Goal: Check status: Check status

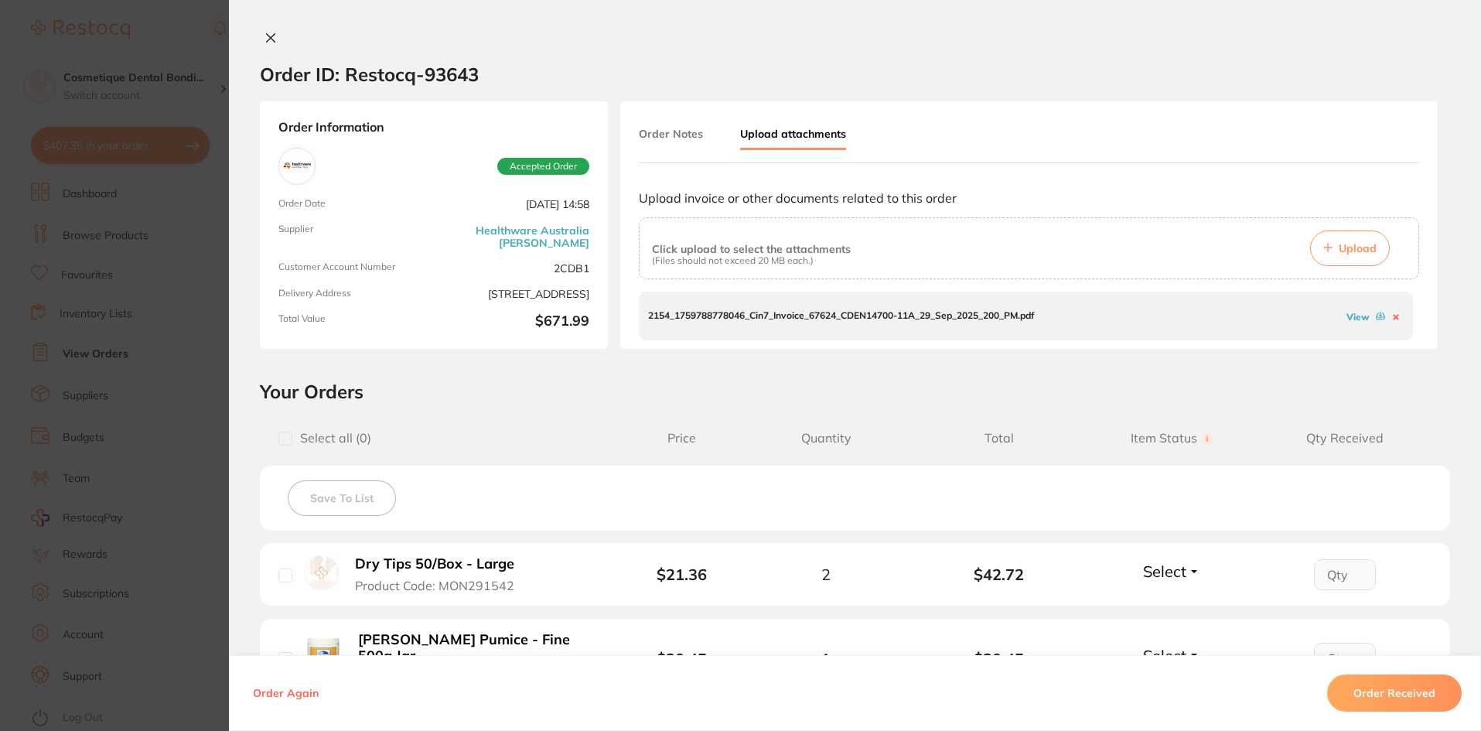
click at [268, 36] on icon at bounding box center [271, 38] width 12 height 12
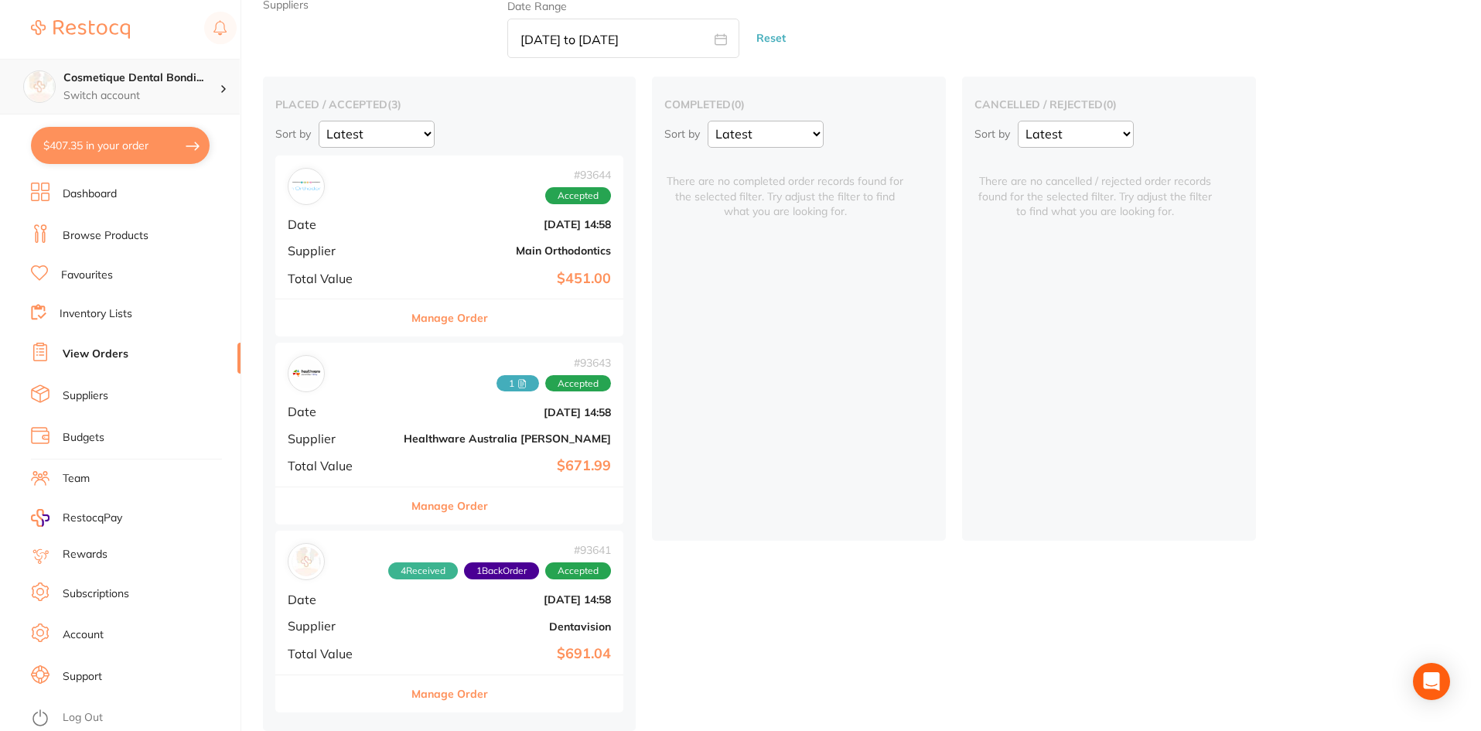
click at [183, 70] on div "Cosmetique Dental Bondi... Switch account" at bounding box center [120, 87] width 240 height 56
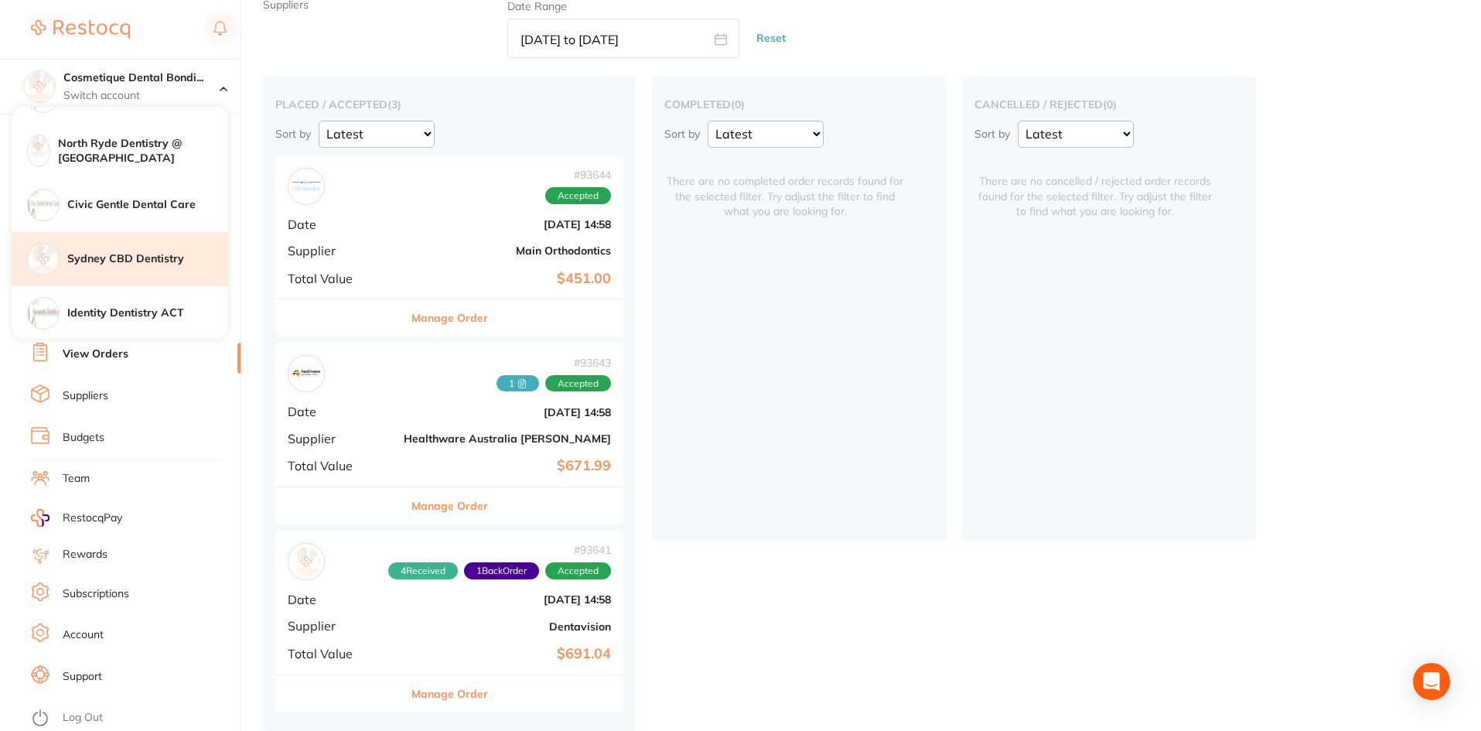
scroll to position [255, 0]
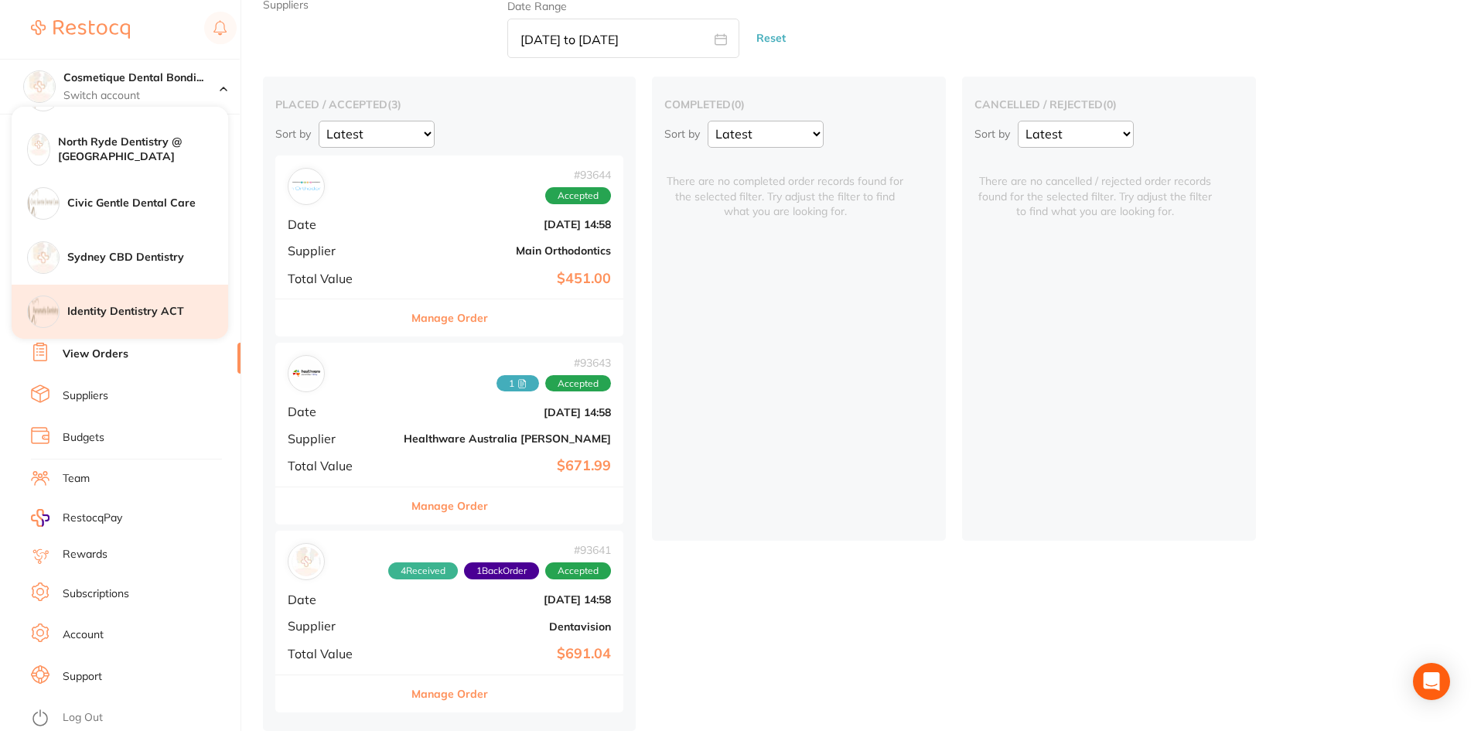
click at [127, 312] on h4 "Identity Dentistry ACT" at bounding box center [147, 311] width 161 height 15
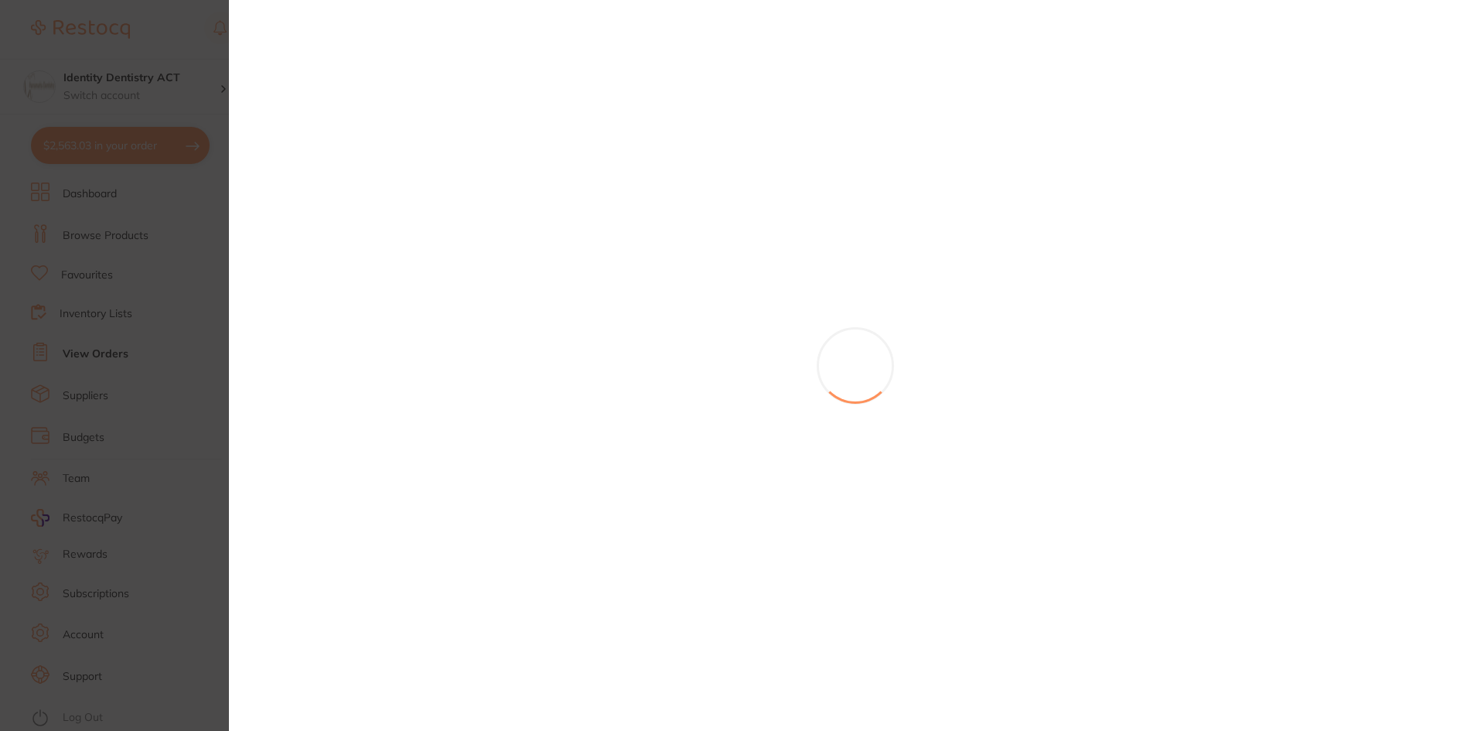
click at [76, 105] on section at bounding box center [740, 365] width 1481 height 731
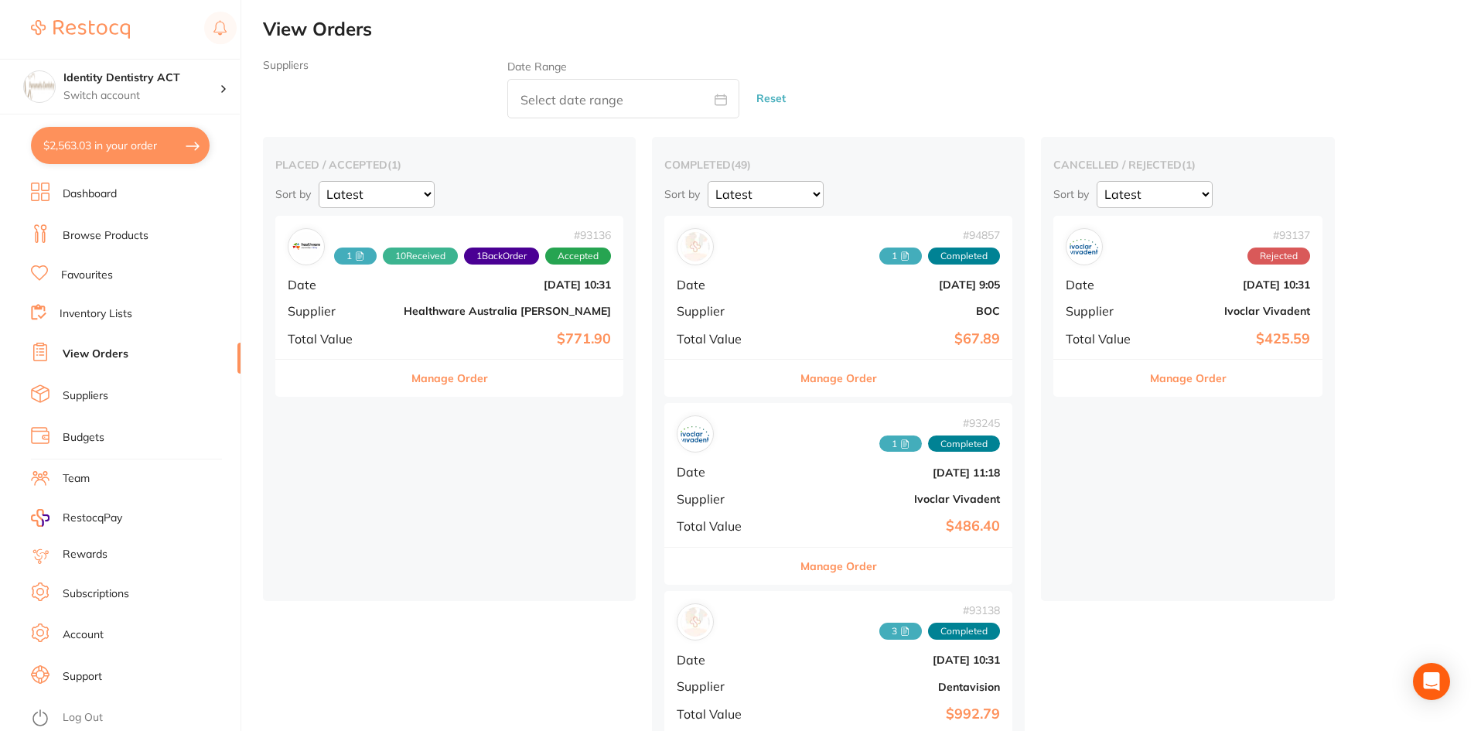
click at [606, 105] on input "text" at bounding box center [623, 98] width 232 height 39
select select "9"
select select "2025"
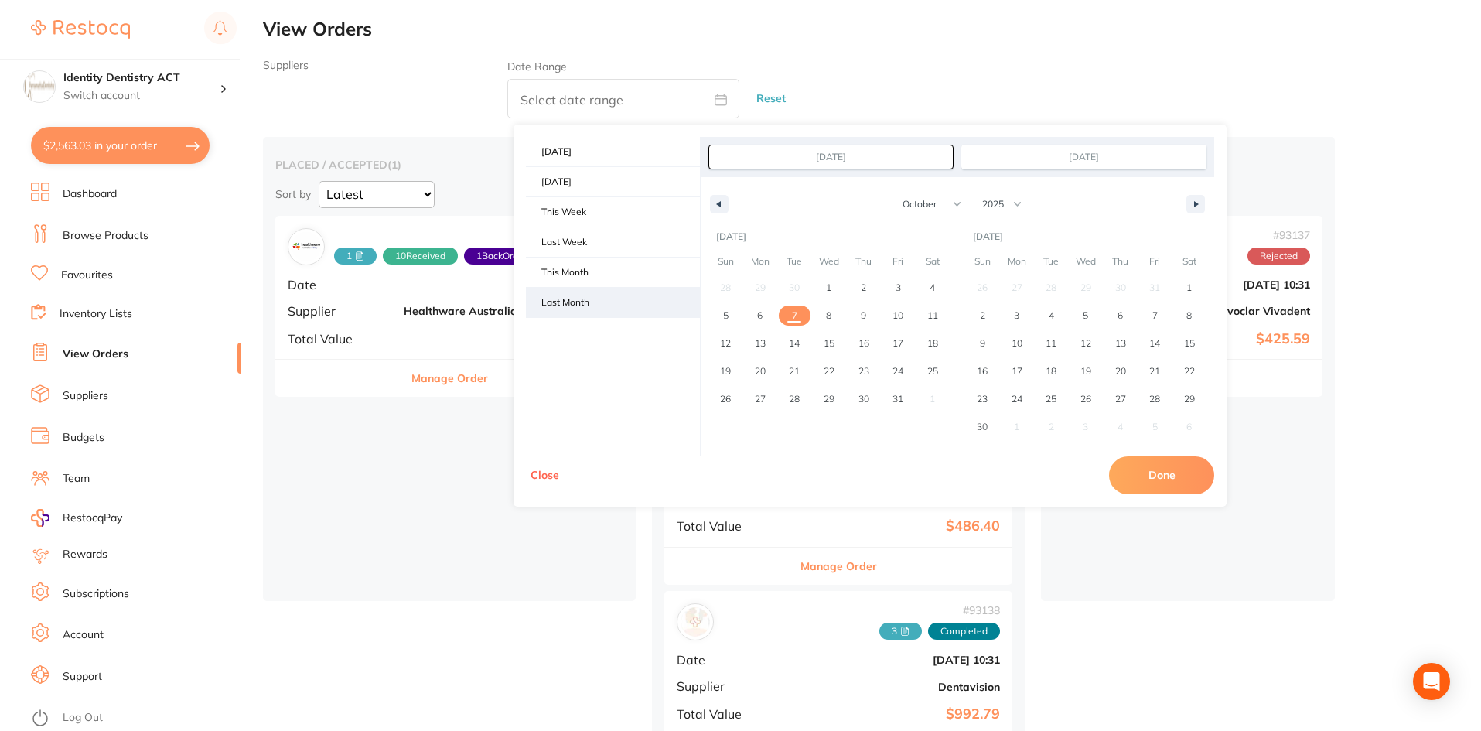
click at [581, 297] on span "Last Month" at bounding box center [613, 302] width 174 height 29
type input "Sep 1, 2025"
type input "Sep 30, 2025"
select select "8"
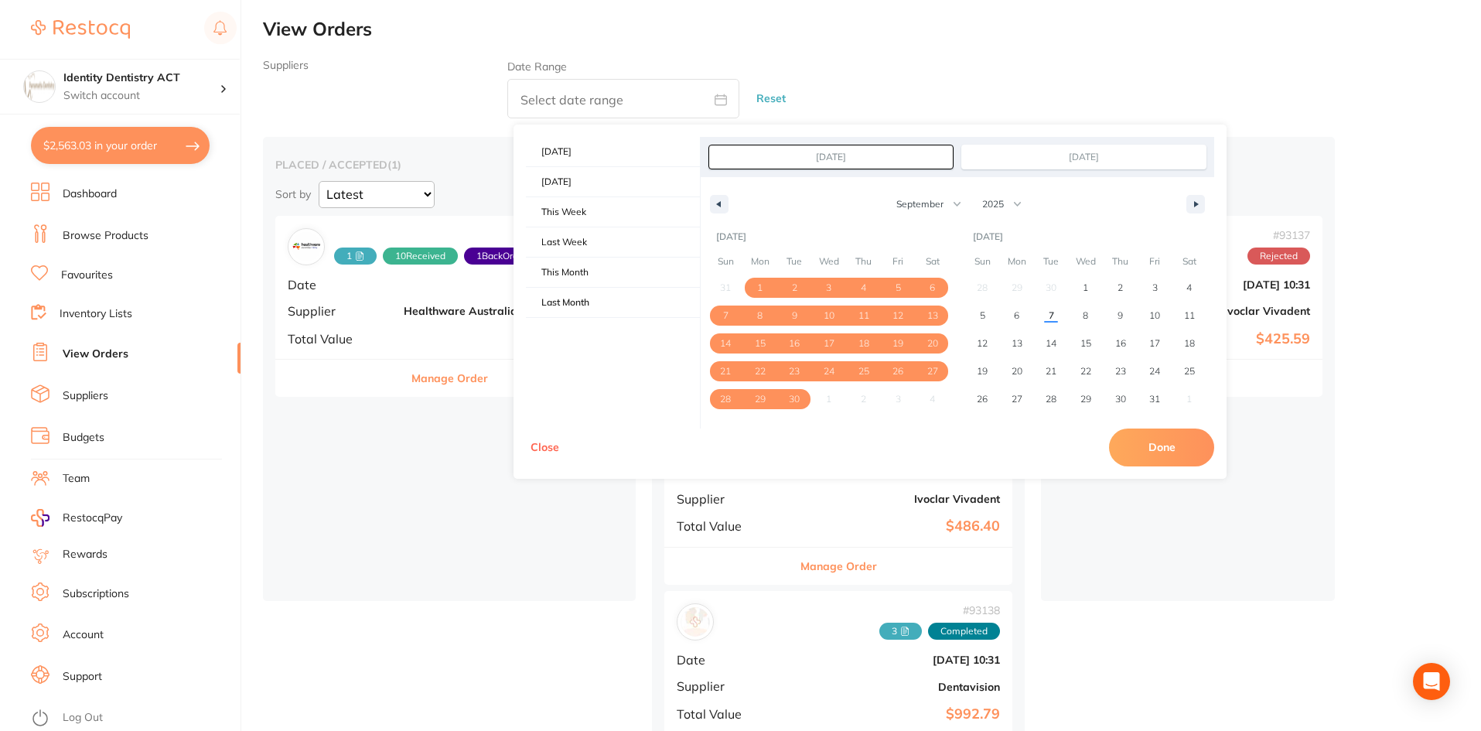
click at [1149, 449] on button "Done" at bounding box center [1161, 446] width 105 height 37
type input "[DATE] to [DATE]"
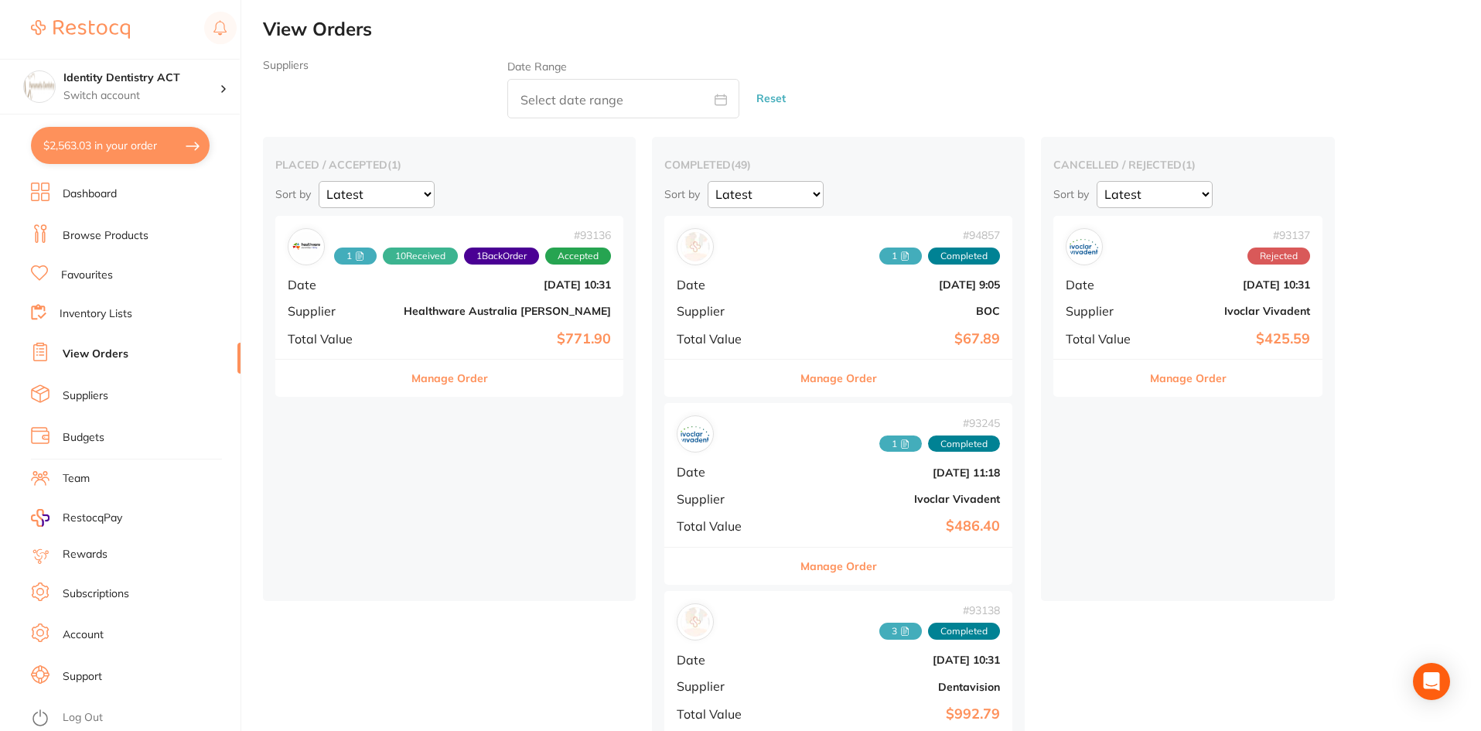
click at [596, 90] on input "text" at bounding box center [623, 98] width 232 height 39
select select "9"
select select "2025"
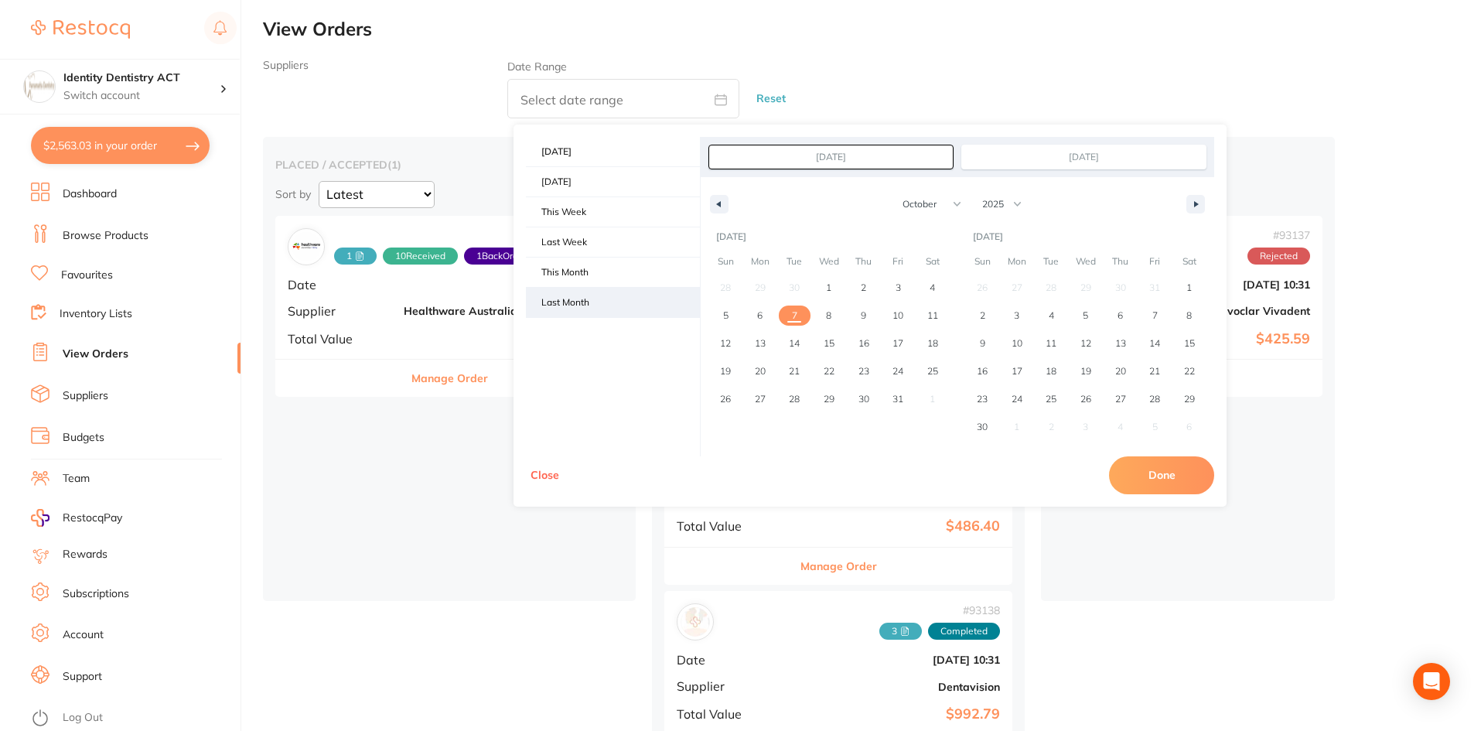
click at [567, 311] on span "Last Month" at bounding box center [613, 302] width 174 height 29
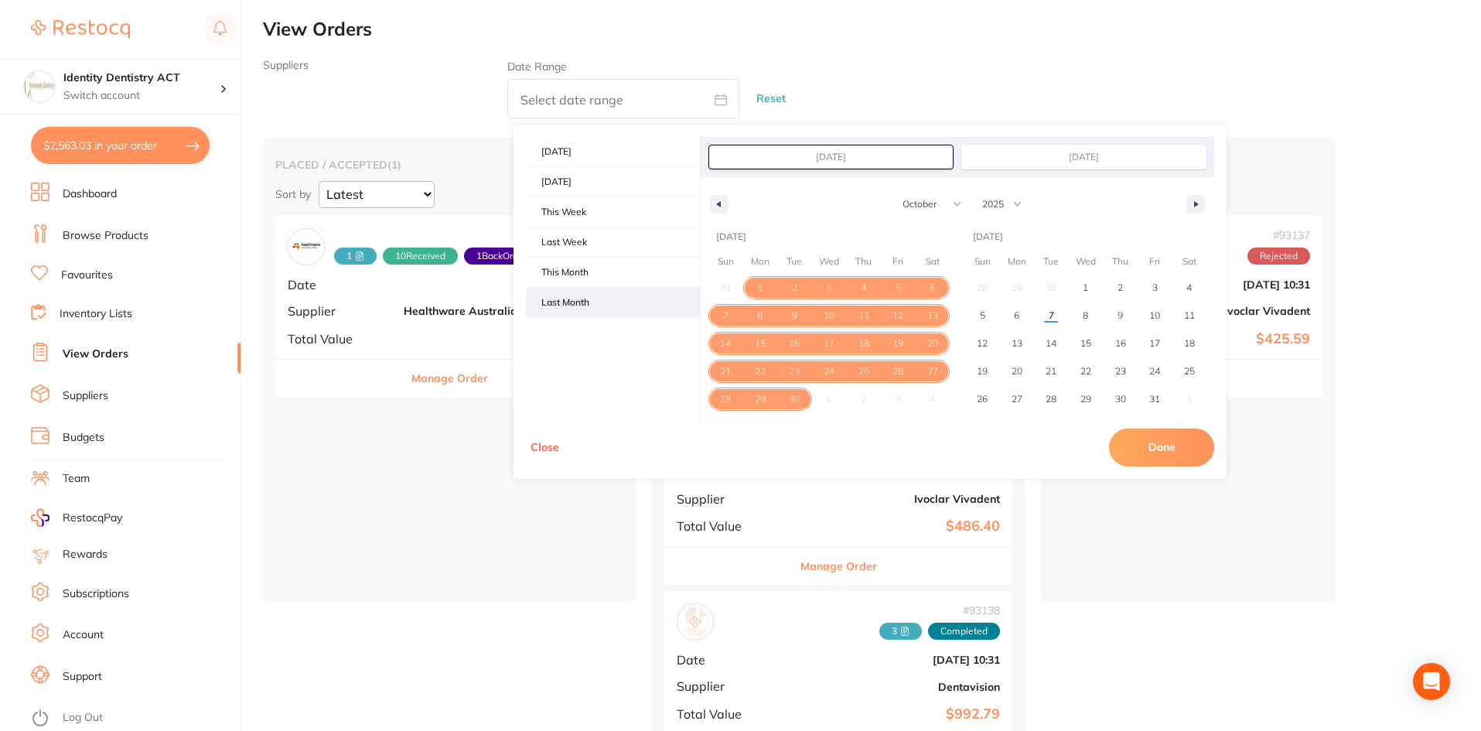
type input "Sep 1, 2025"
type input "Sep 30, 2025"
select select "8"
click at [1146, 448] on button "Done" at bounding box center [1161, 446] width 105 height 37
type input "[DATE] to [DATE]"
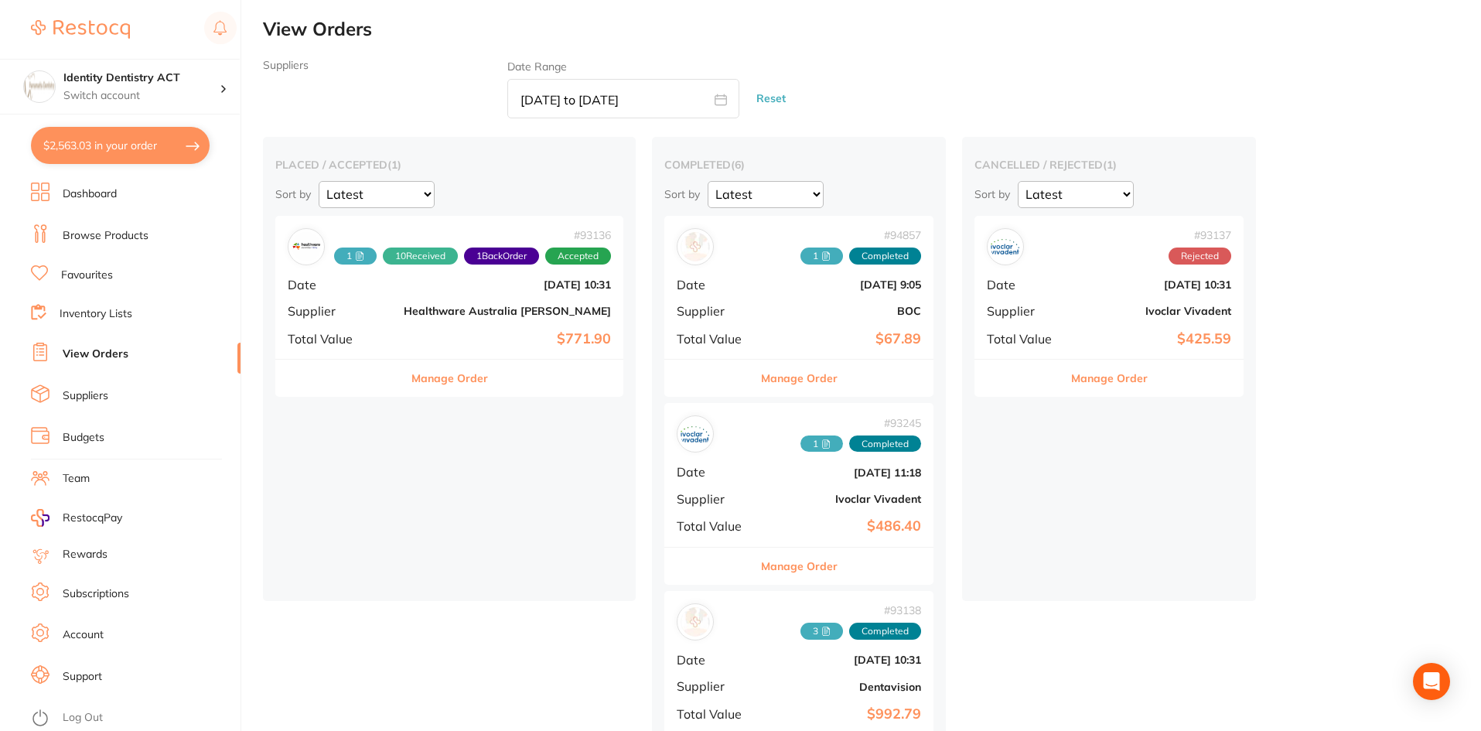
click at [355, 259] on icon at bounding box center [359, 255] width 9 height 9
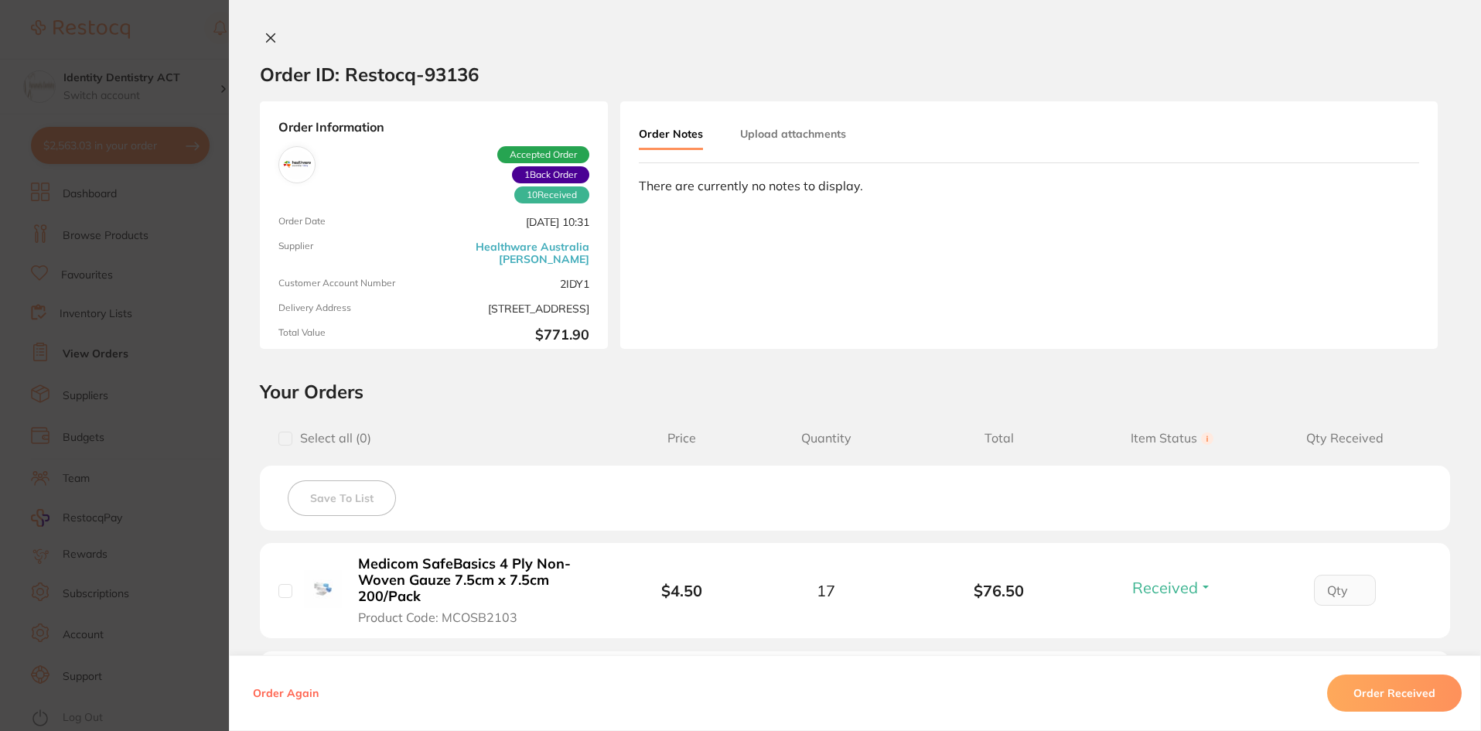
click at [787, 136] on button "Upload attachments" at bounding box center [793, 134] width 106 height 28
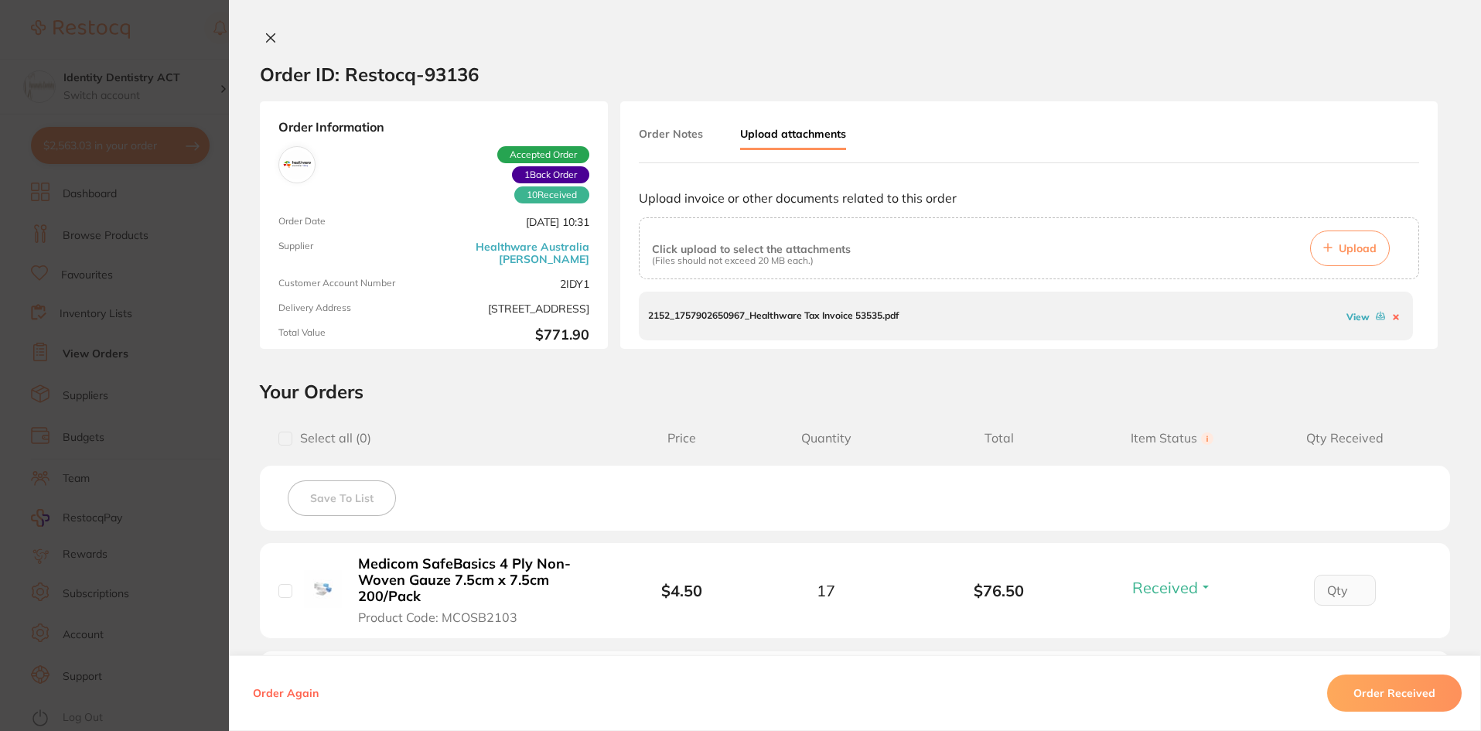
click at [1349, 319] on link "View" at bounding box center [1358, 317] width 23 height 12
click at [265, 33] on icon at bounding box center [271, 38] width 12 height 12
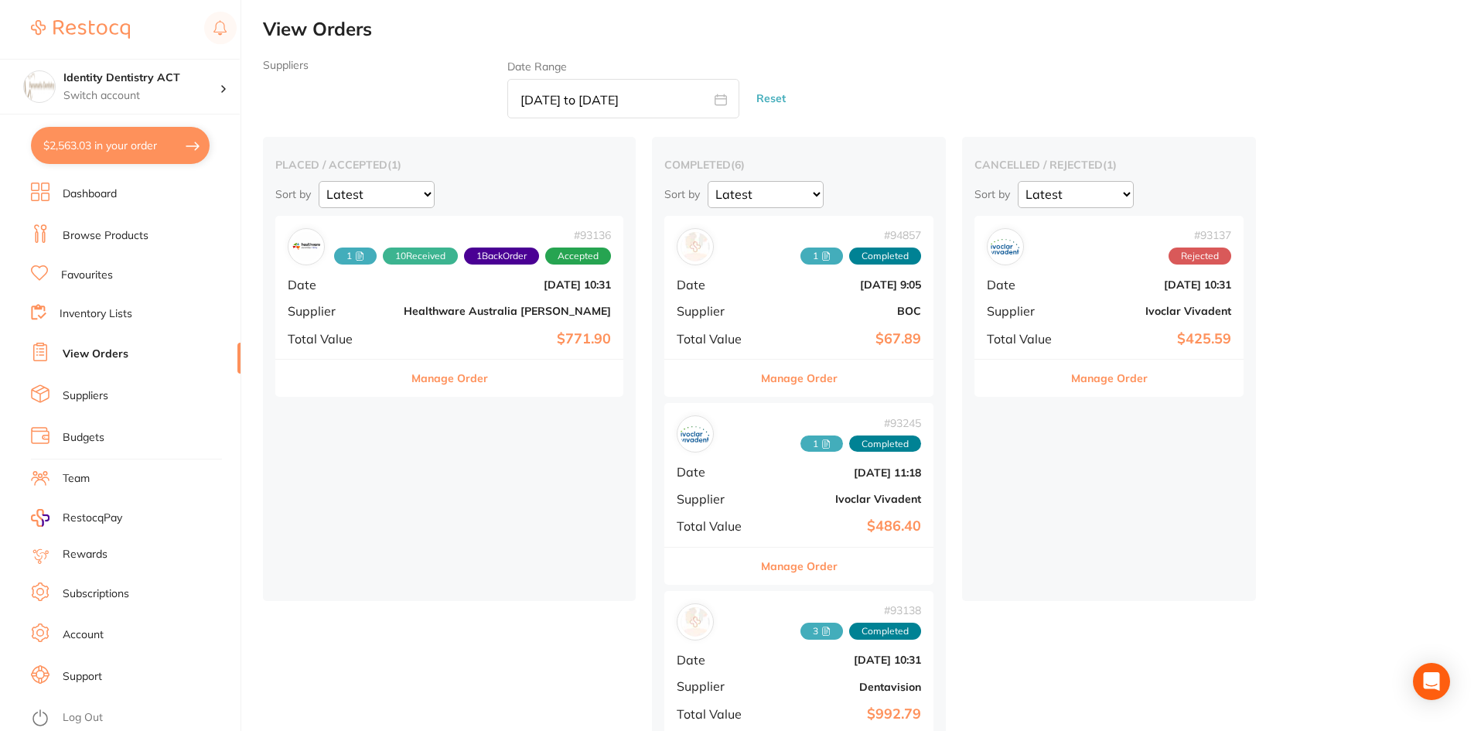
click at [807, 261] on span "1" at bounding box center [821, 255] width 43 height 17
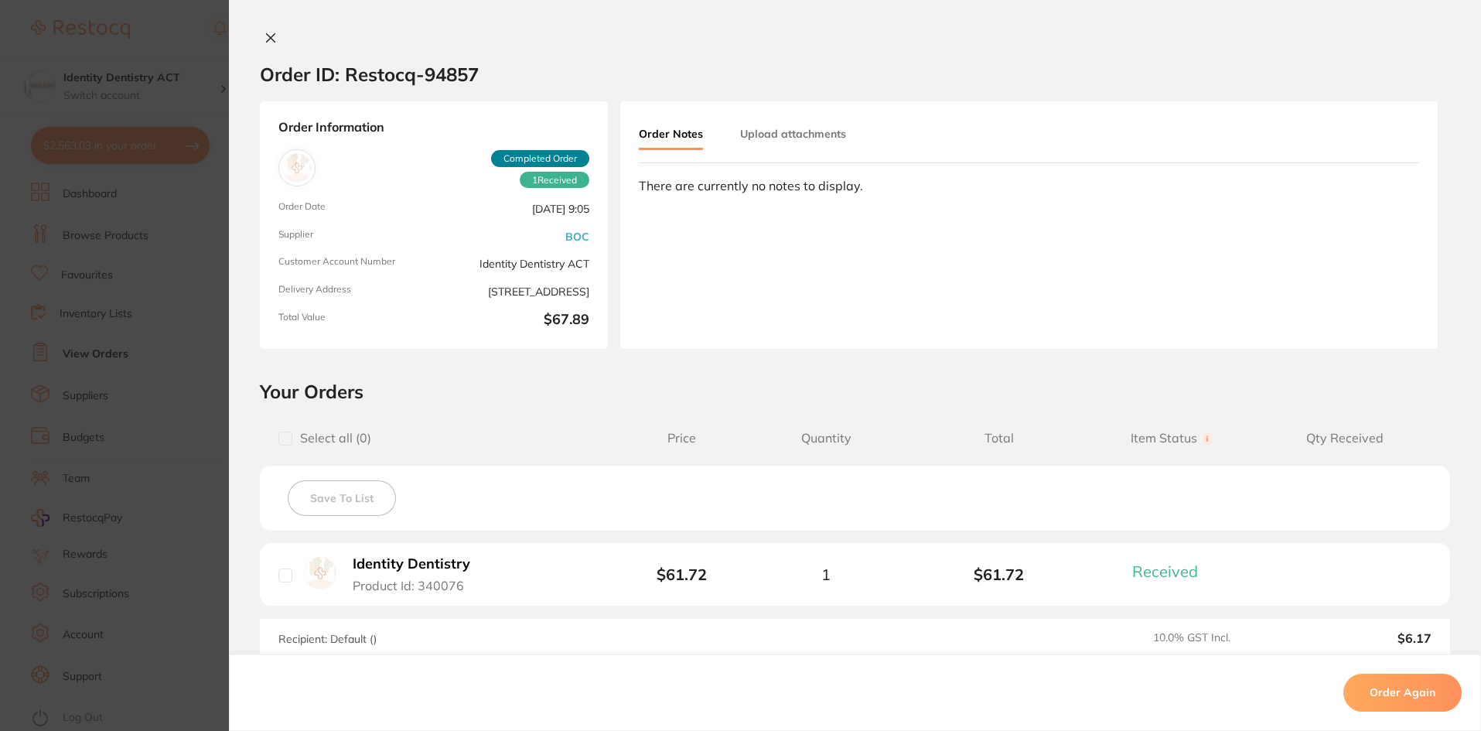
click at [799, 127] on button "Upload attachments" at bounding box center [793, 134] width 106 height 28
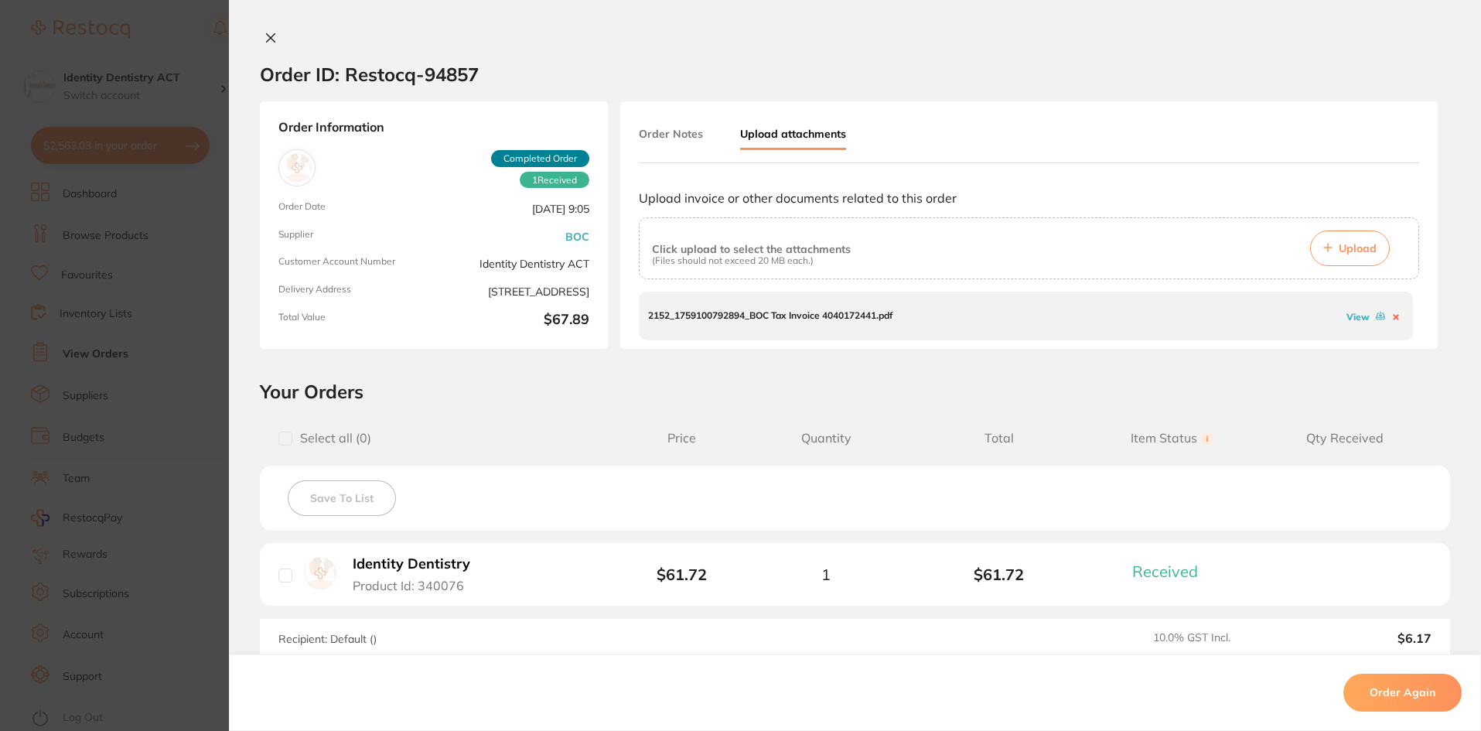
click at [1360, 316] on link "View" at bounding box center [1358, 317] width 23 height 12
click at [267, 39] on icon at bounding box center [271, 38] width 9 height 9
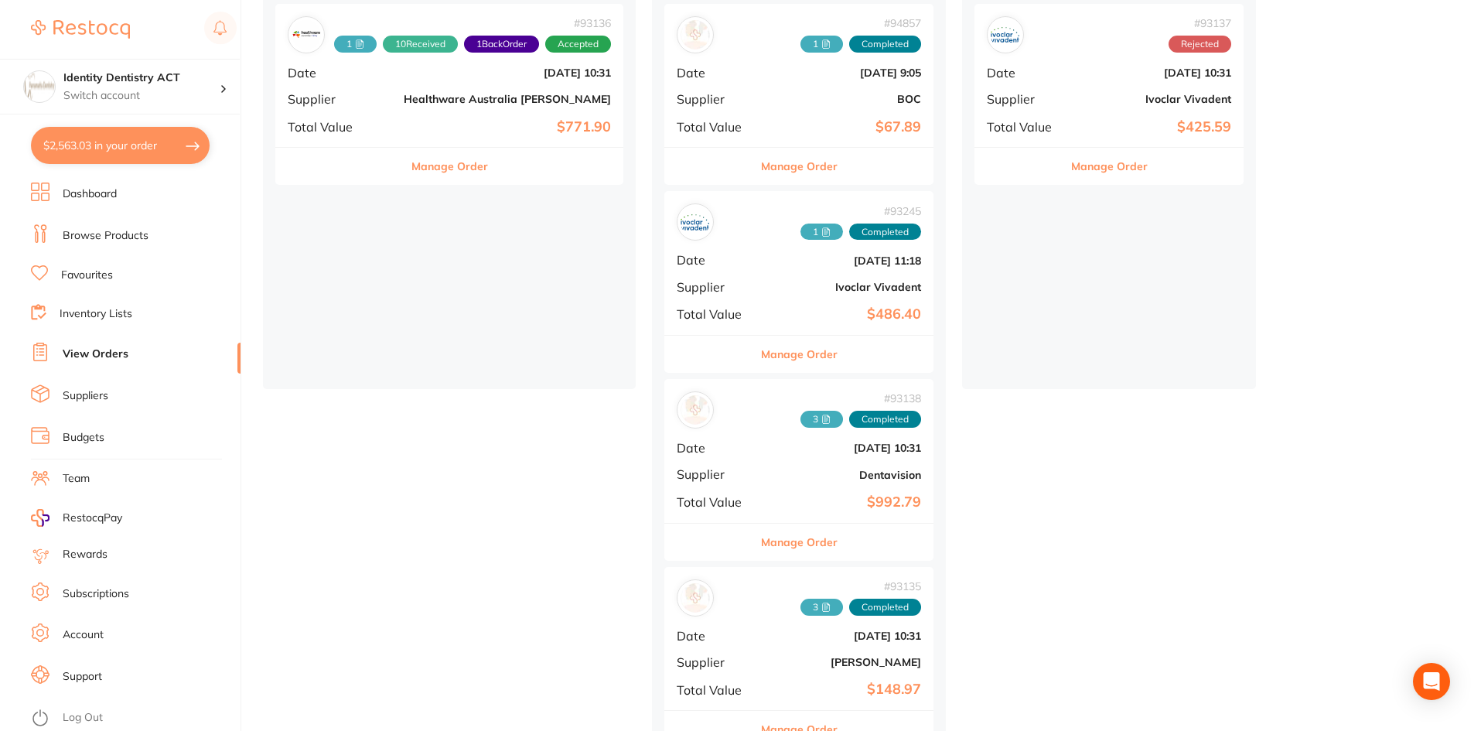
scroll to position [232, 0]
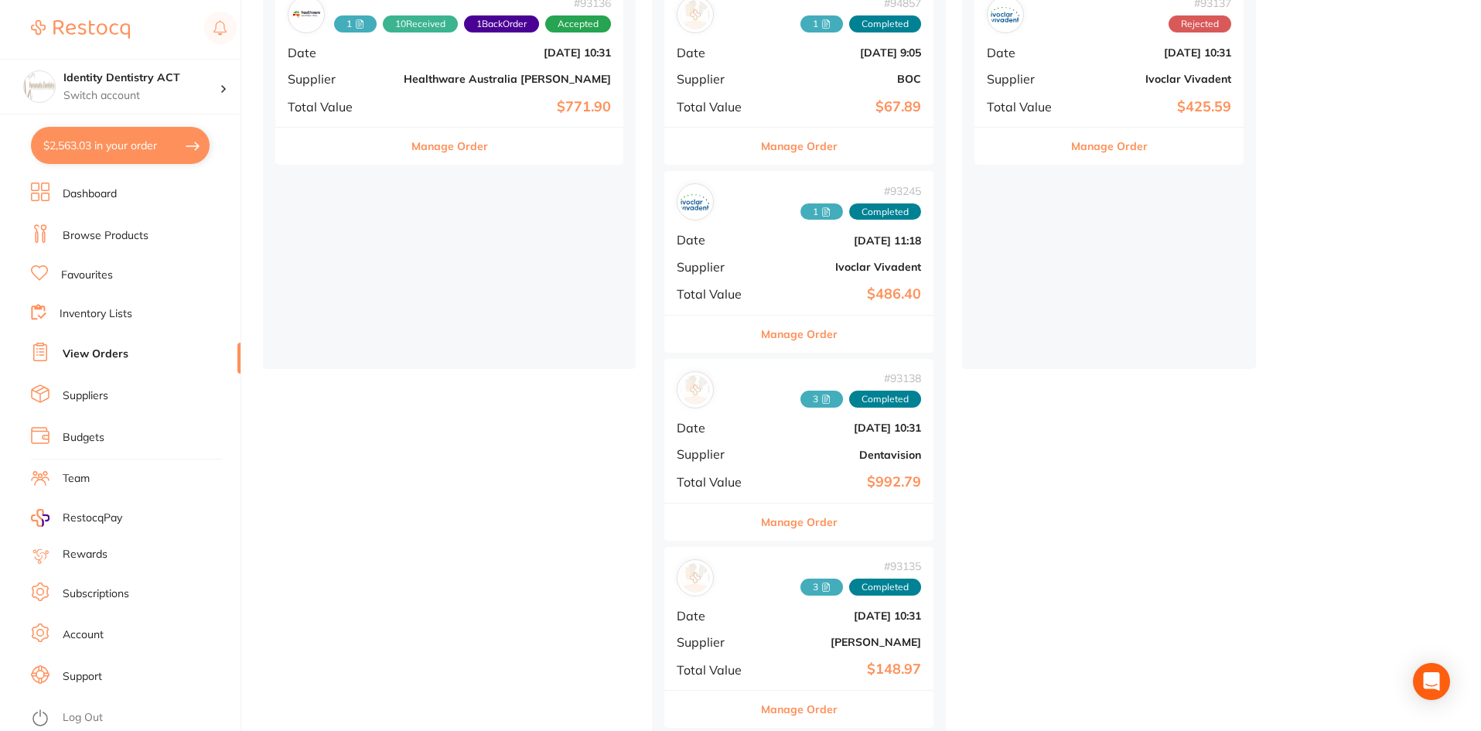
click at [825, 218] on span "1" at bounding box center [821, 211] width 43 height 17
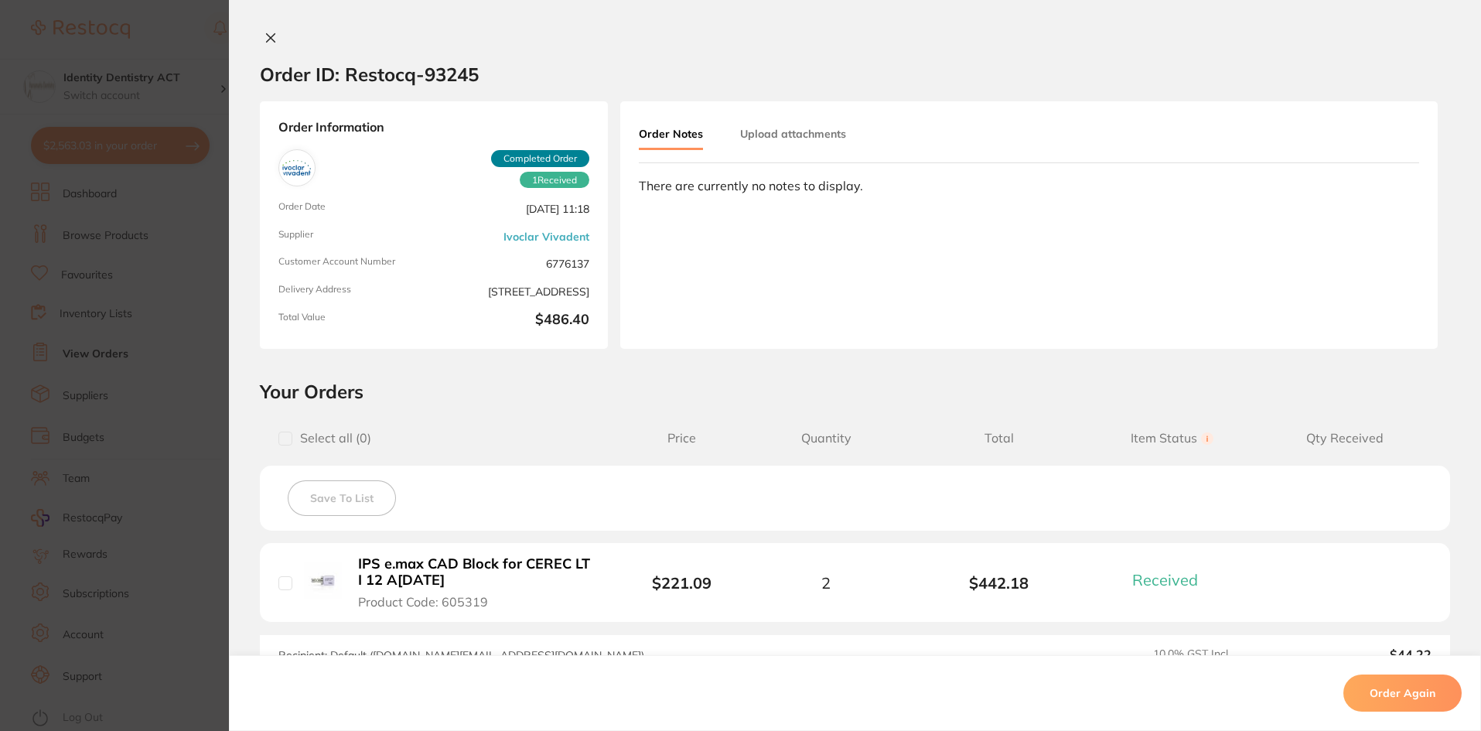
click at [777, 127] on button "Upload attachments" at bounding box center [793, 134] width 106 height 28
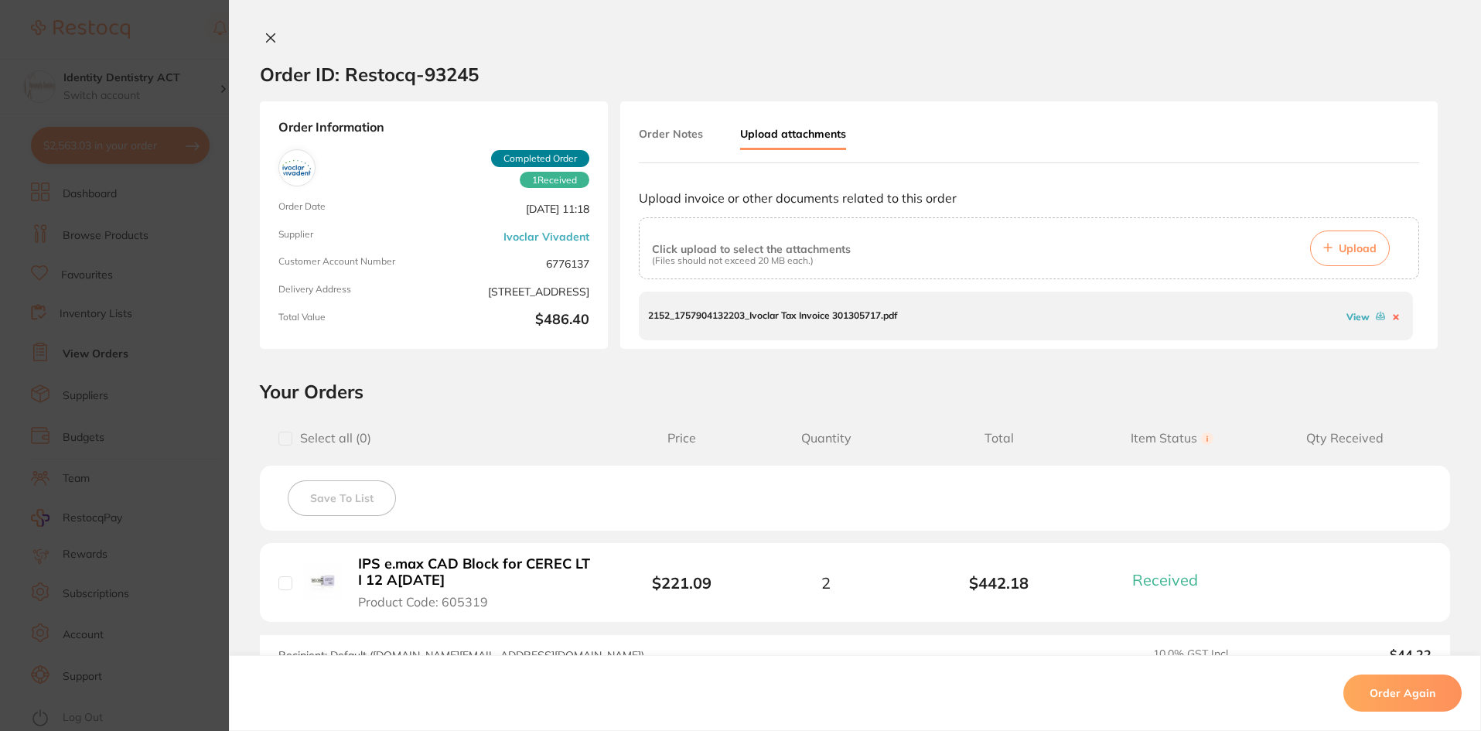
click at [1353, 317] on link "View" at bounding box center [1358, 317] width 23 height 12
click at [271, 42] on icon at bounding box center [271, 38] width 9 height 9
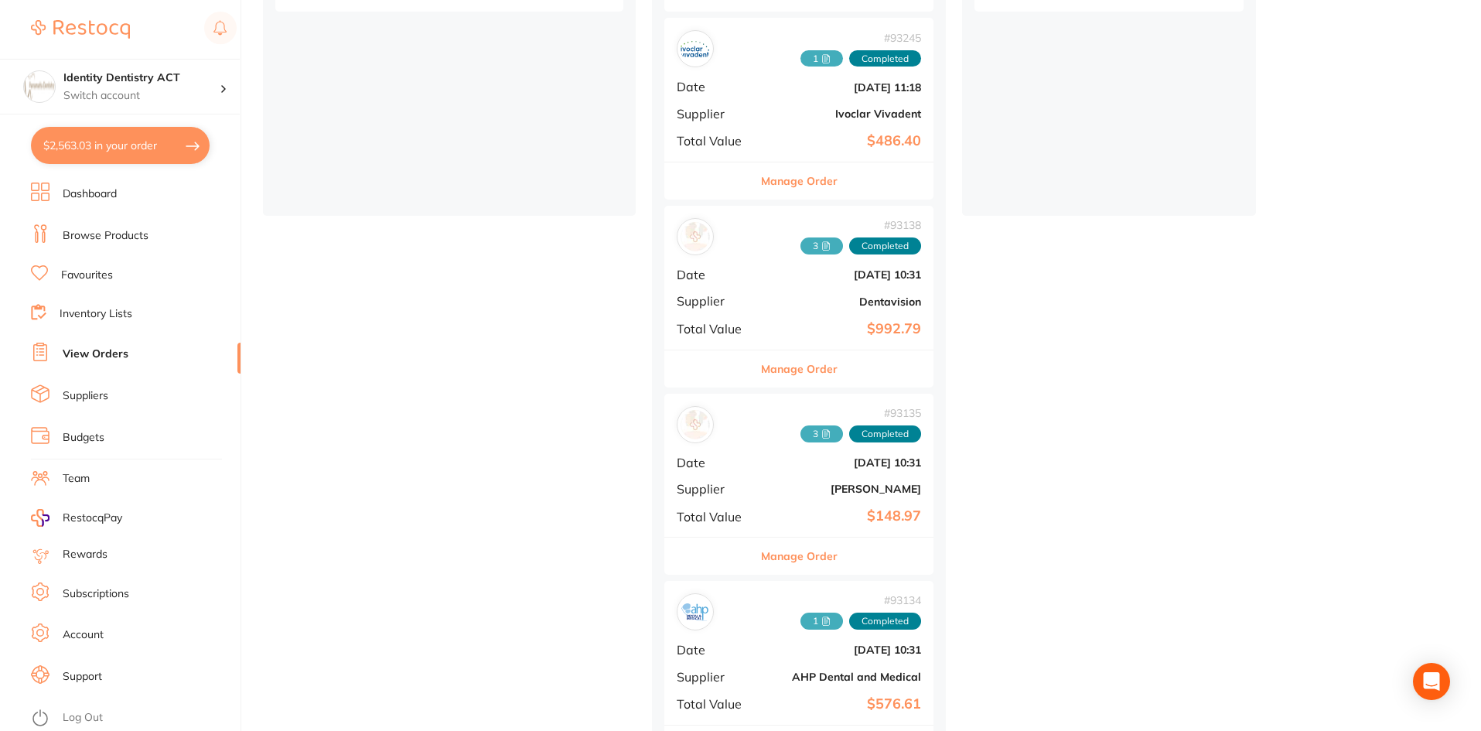
scroll to position [387, 0]
click at [815, 241] on span "3" at bounding box center [821, 244] width 43 height 17
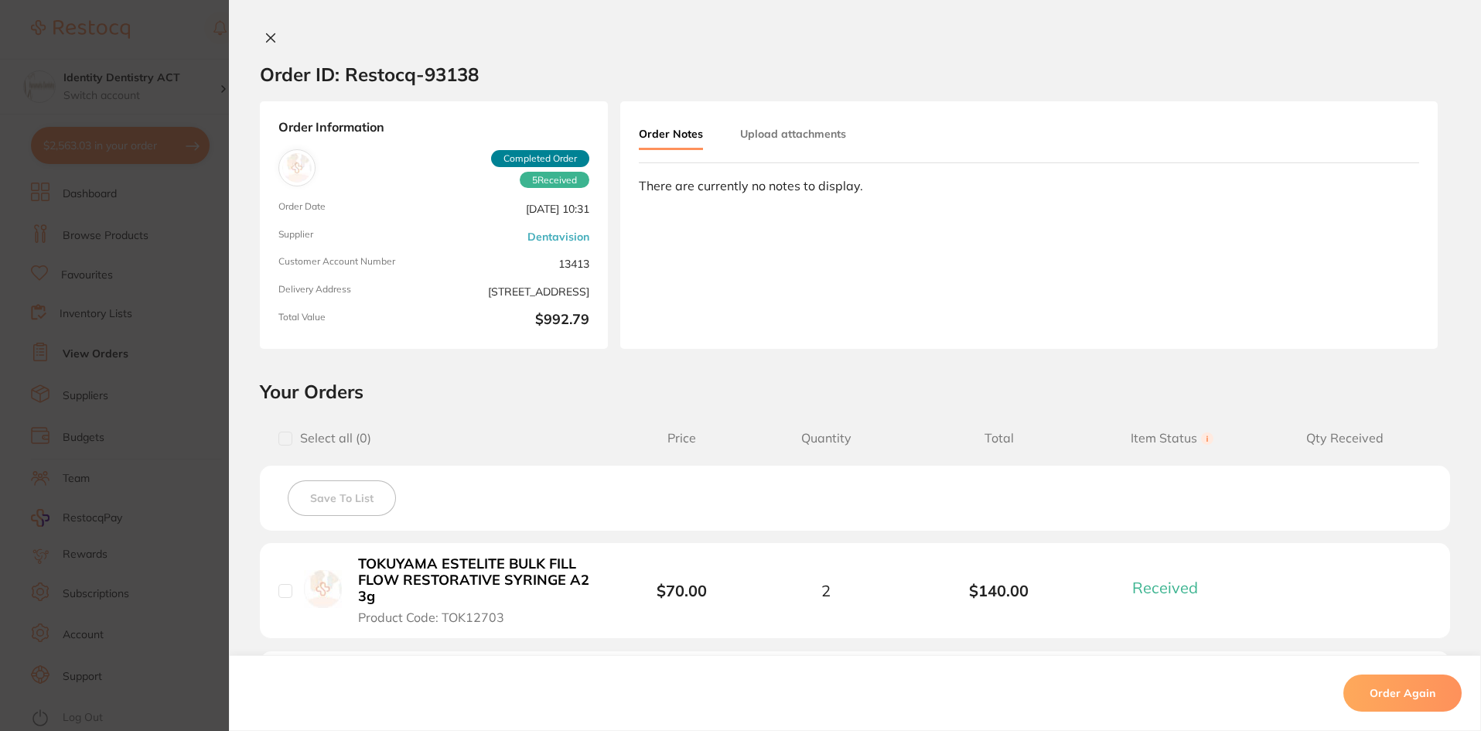
click at [808, 118] on div "Order Notes Upload attachments There are currently no notes to display." at bounding box center [1028, 224] width 817 height 247
click at [807, 122] on button "Upload attachments" at bounding box center [793, 134] width 106 height 28
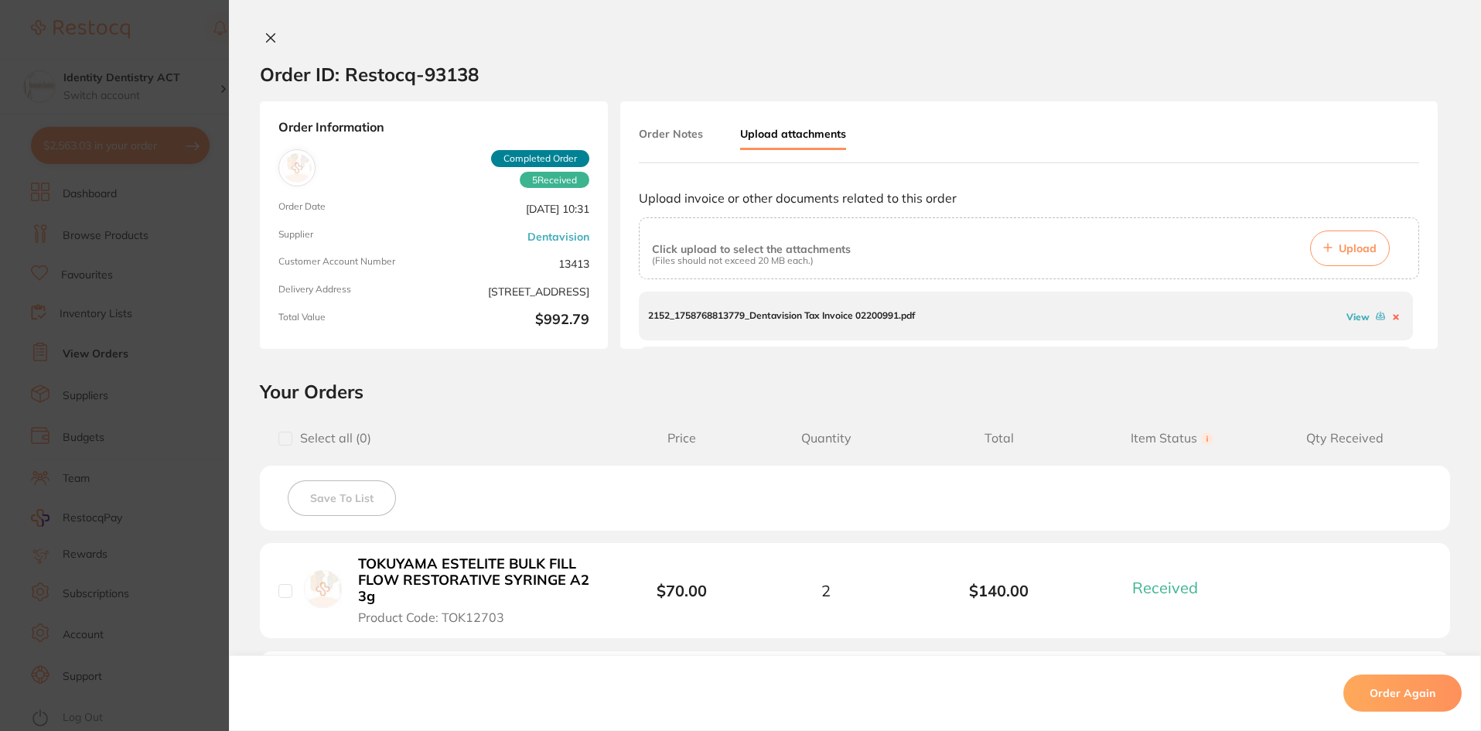
click at [1348, 319] on link "View" at bounding box center [1358, 317] width 23 height 12
click at [1351, 333] on link "View" at bounding box center [1358, 331] width 23 height 12
drag, startPoint x: 1415, startPoint y: 319, endPoint x: 1413, endPoint y: 351, distance: 32.6
click at [1413, 349] on div "Order Notes Upload attachments Upload invoice or other documents related to thi…" at bounding box center [1028, 224] width 817 height 247
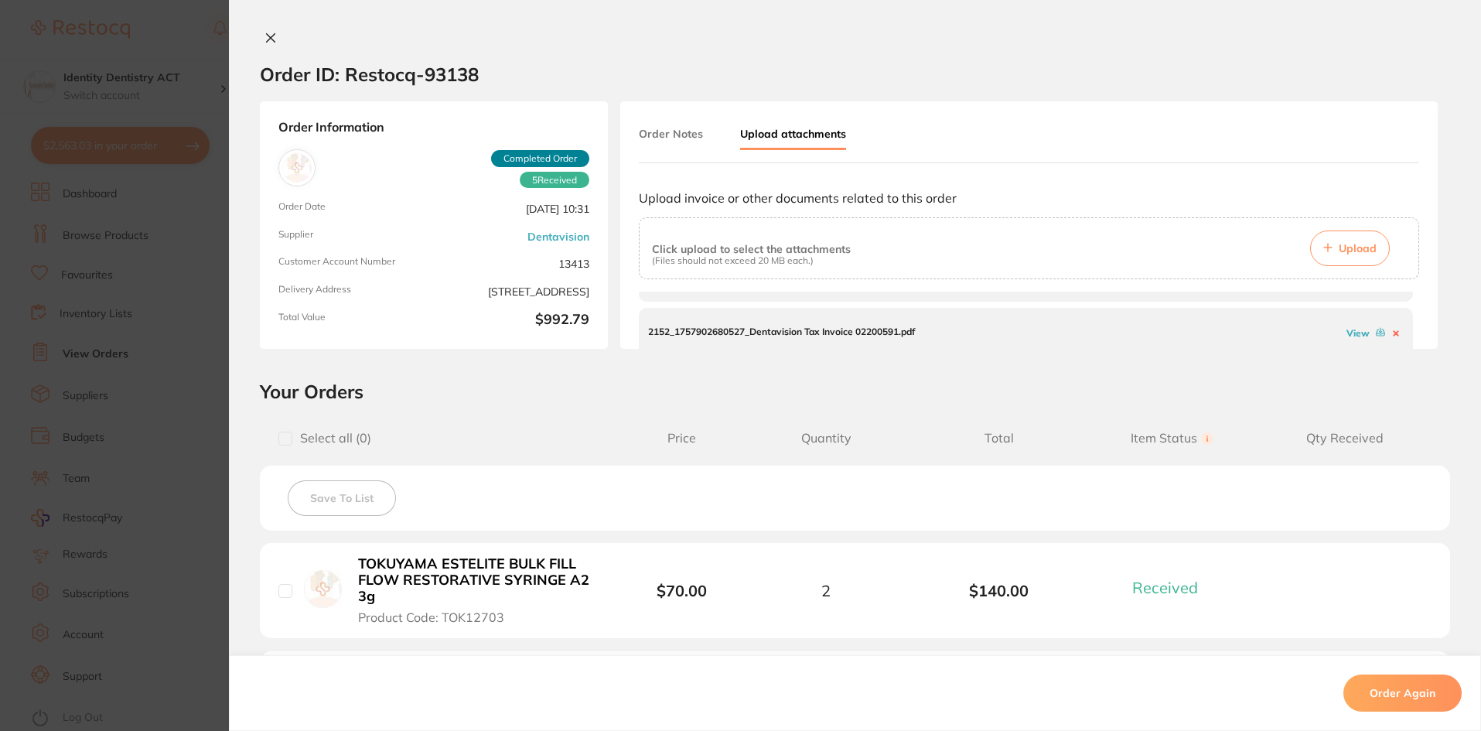
scroll to position [101, 0]
click at [1347, 319] on link "View" at bounding box center [1358, 325] width 23 height 12
click at [260, 39] on button at bounding box center [271, 39] width 22 height 16
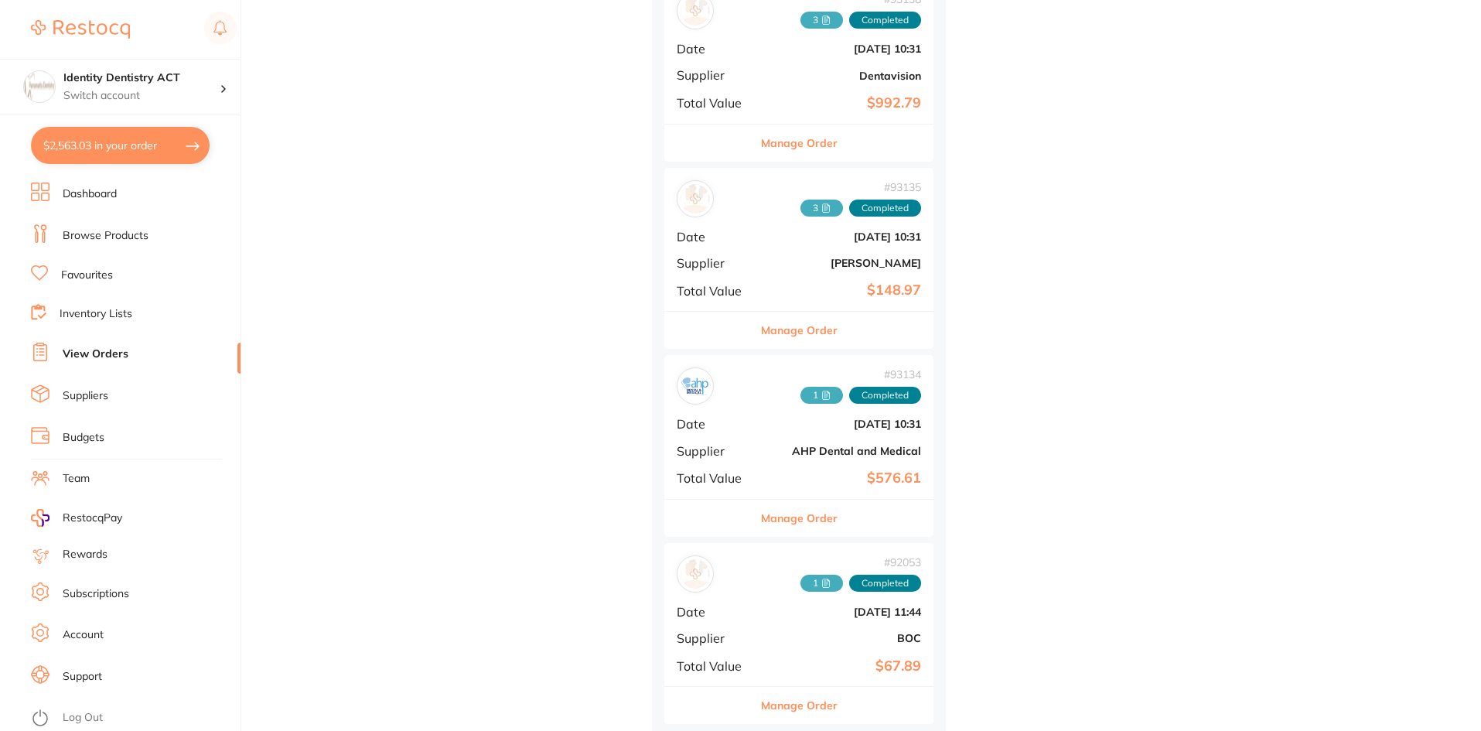
scroll to position [619, 0]
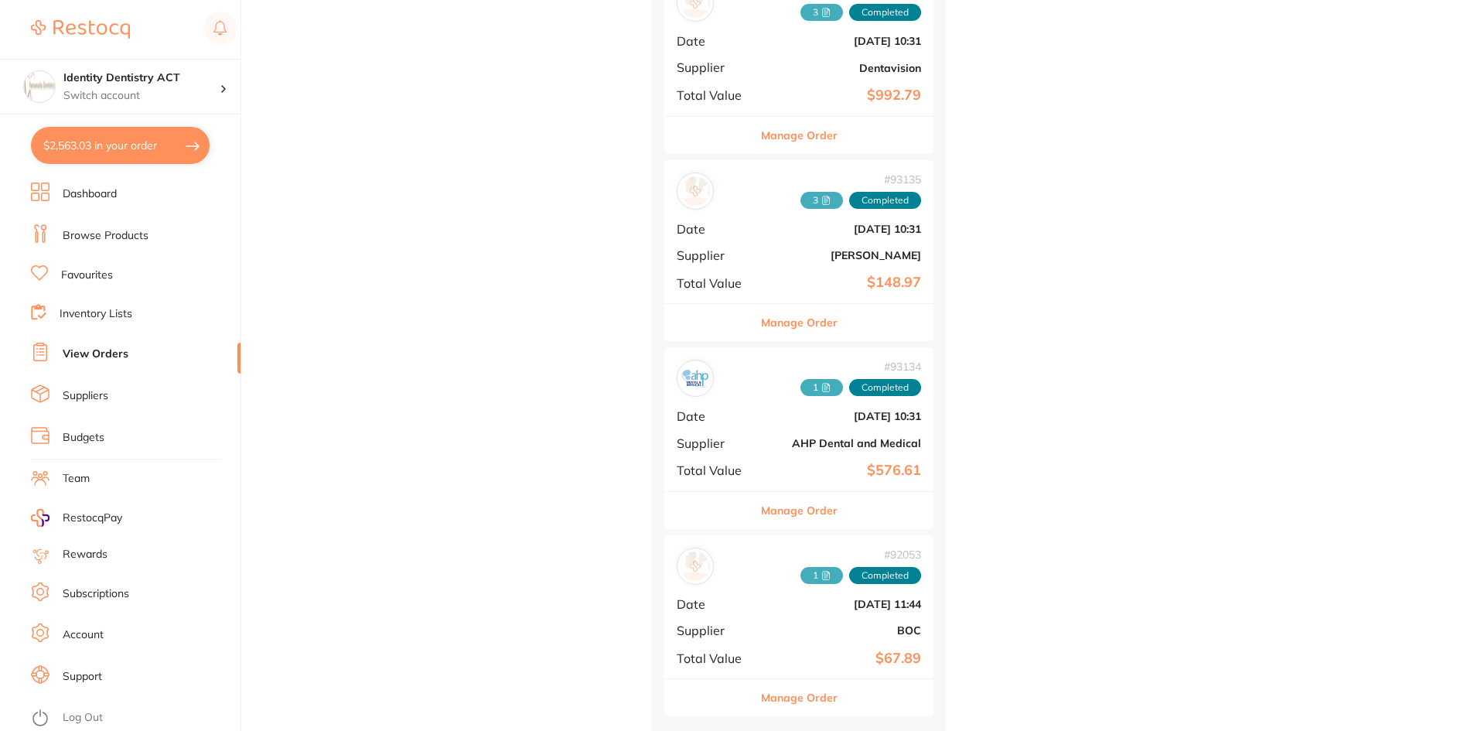
click at [814, 193] on span "3" at bounding box center [821, 200] width 43 height 17
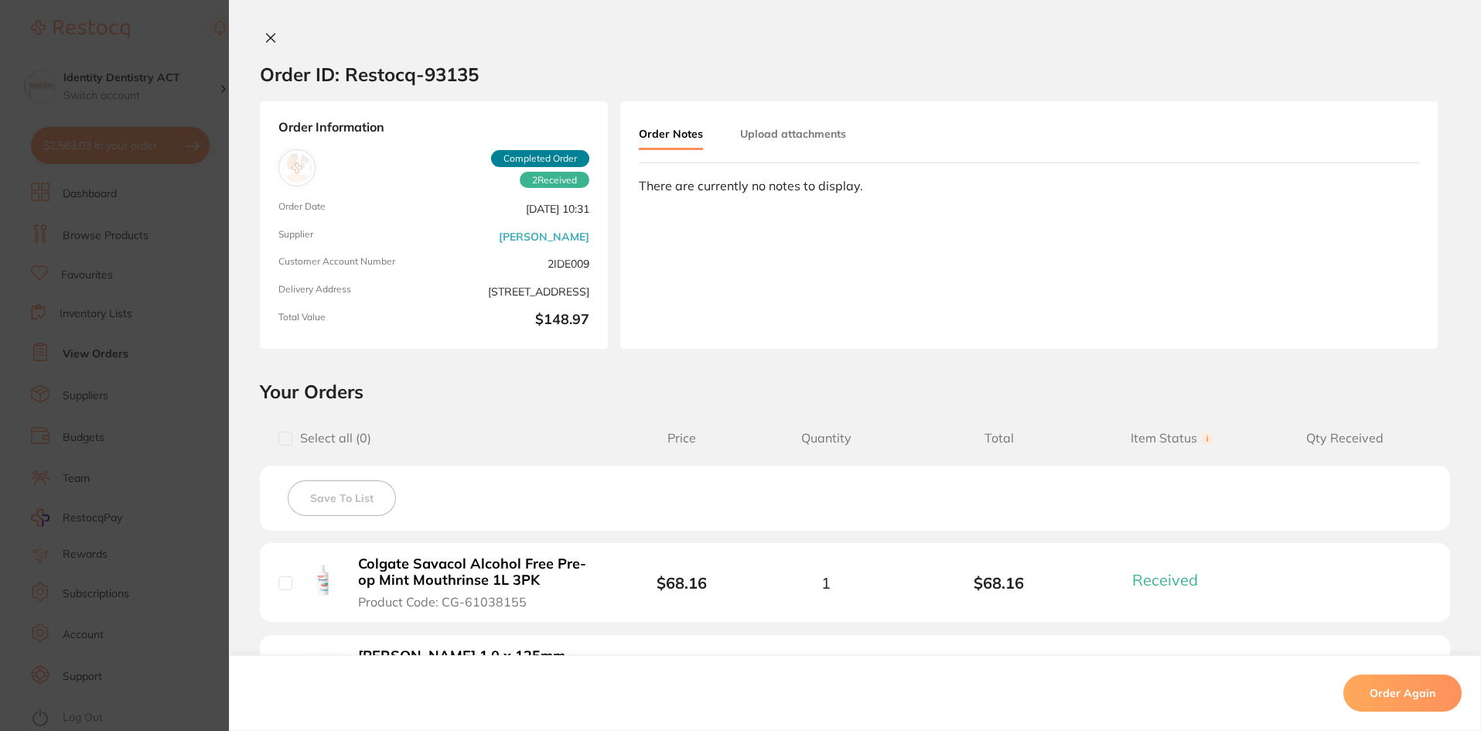
click at [823, 139] on button "Upload attachments" at bounding box center [793, 134] width 106 height 28
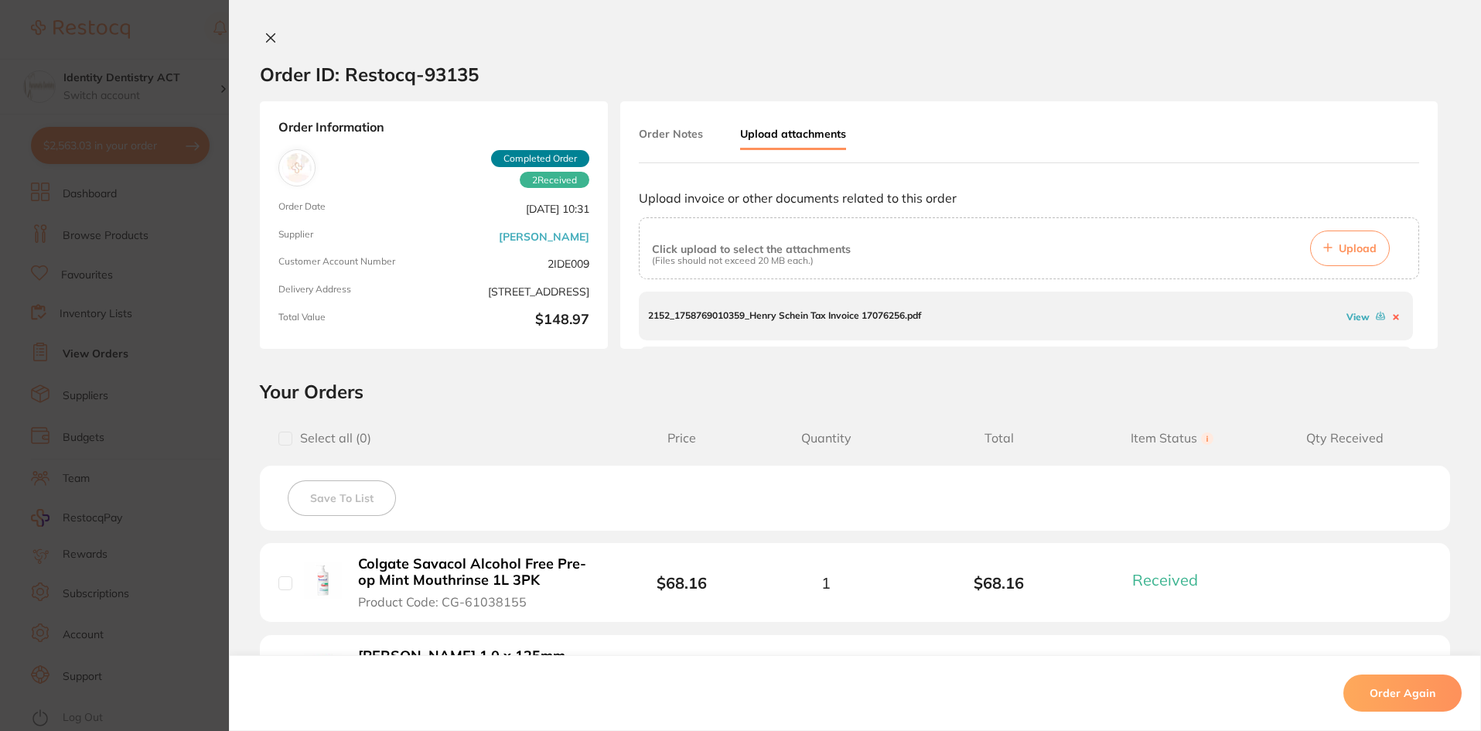
click at [1348, 319] on link "View" at bounding box center [1358, 317] width 23 height 12
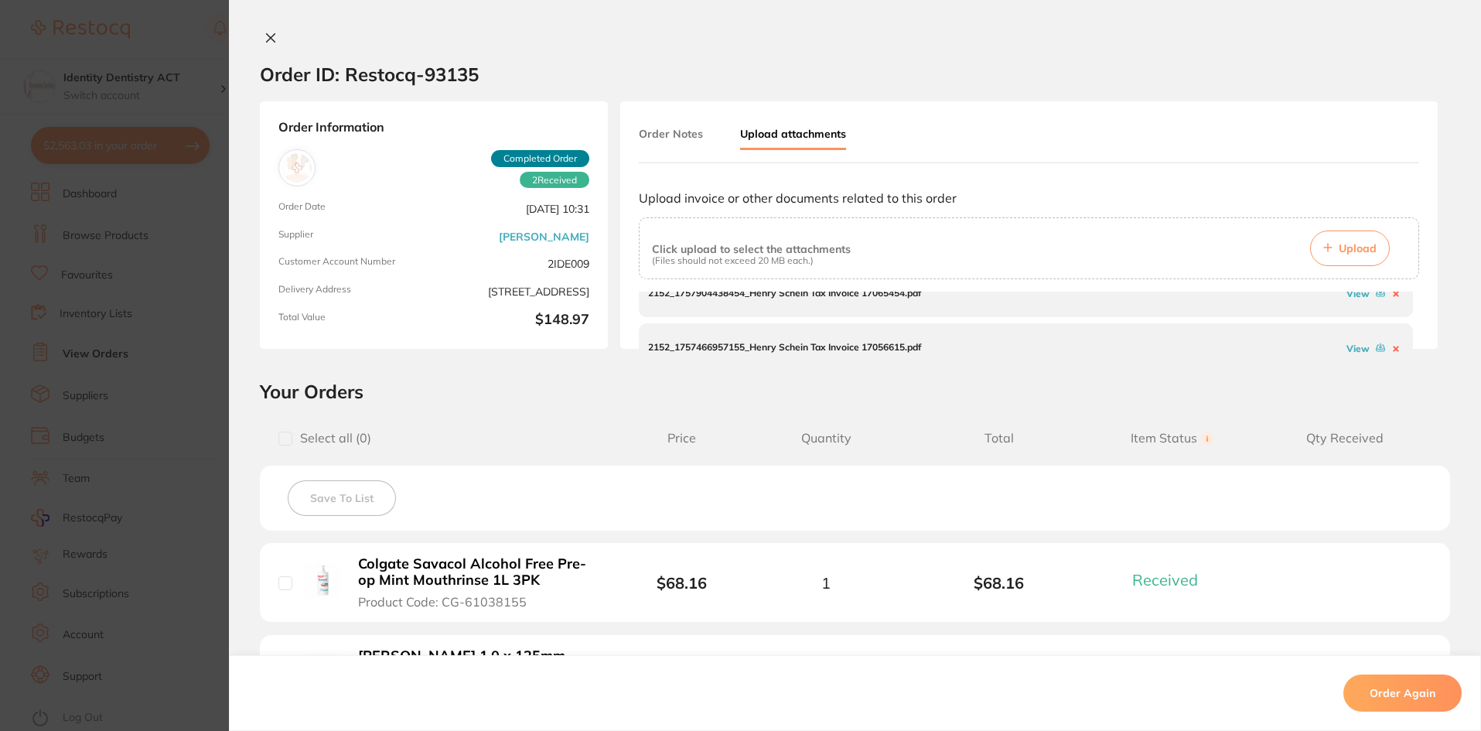
click at [1354, 295] on link "View" at bounding box center [1358, 294] width 23 height 12
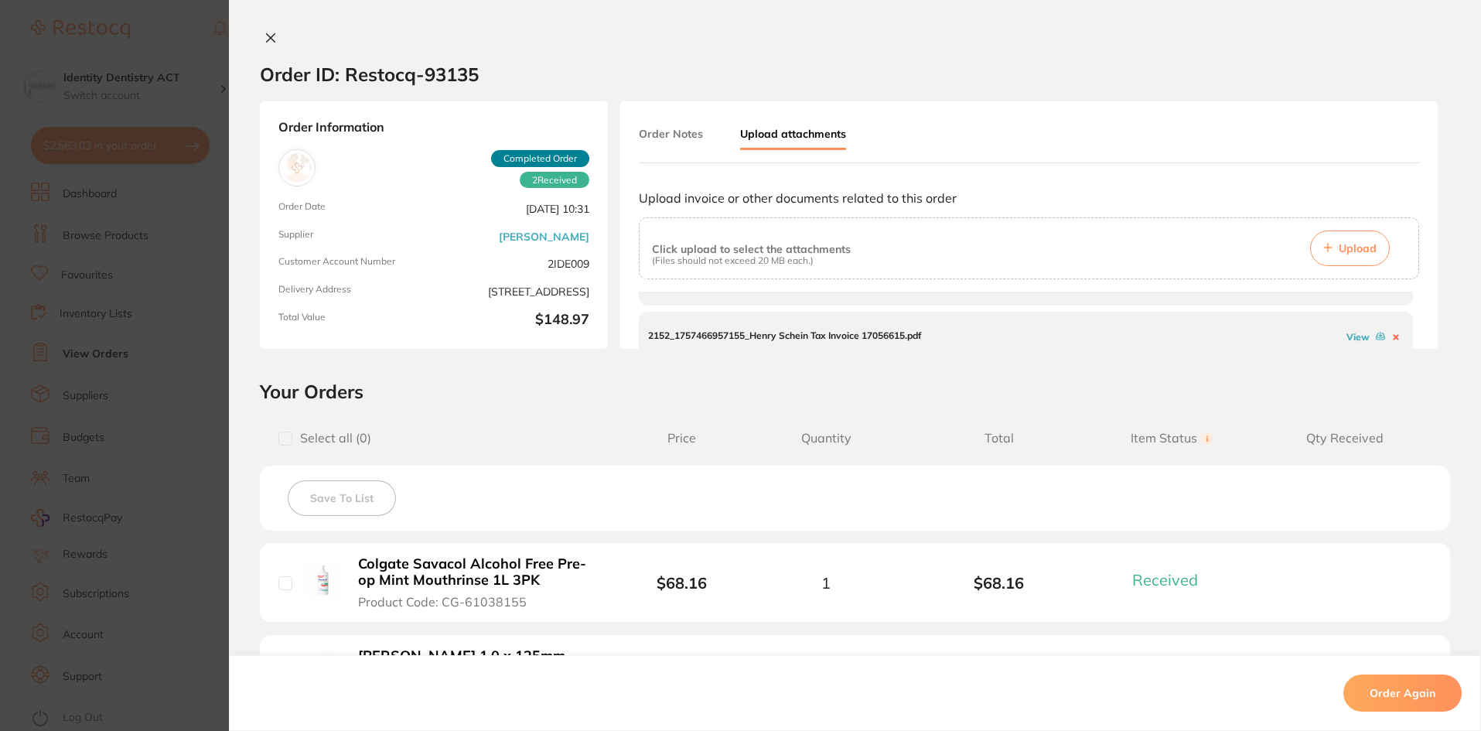
scroll to position [101, 0]
click at [1347, 324] on link "View" at bounding box center [1358, 325] width 23 height 12
click at [266, 46] on button at bounding box center [271, 39] width 22 height 16
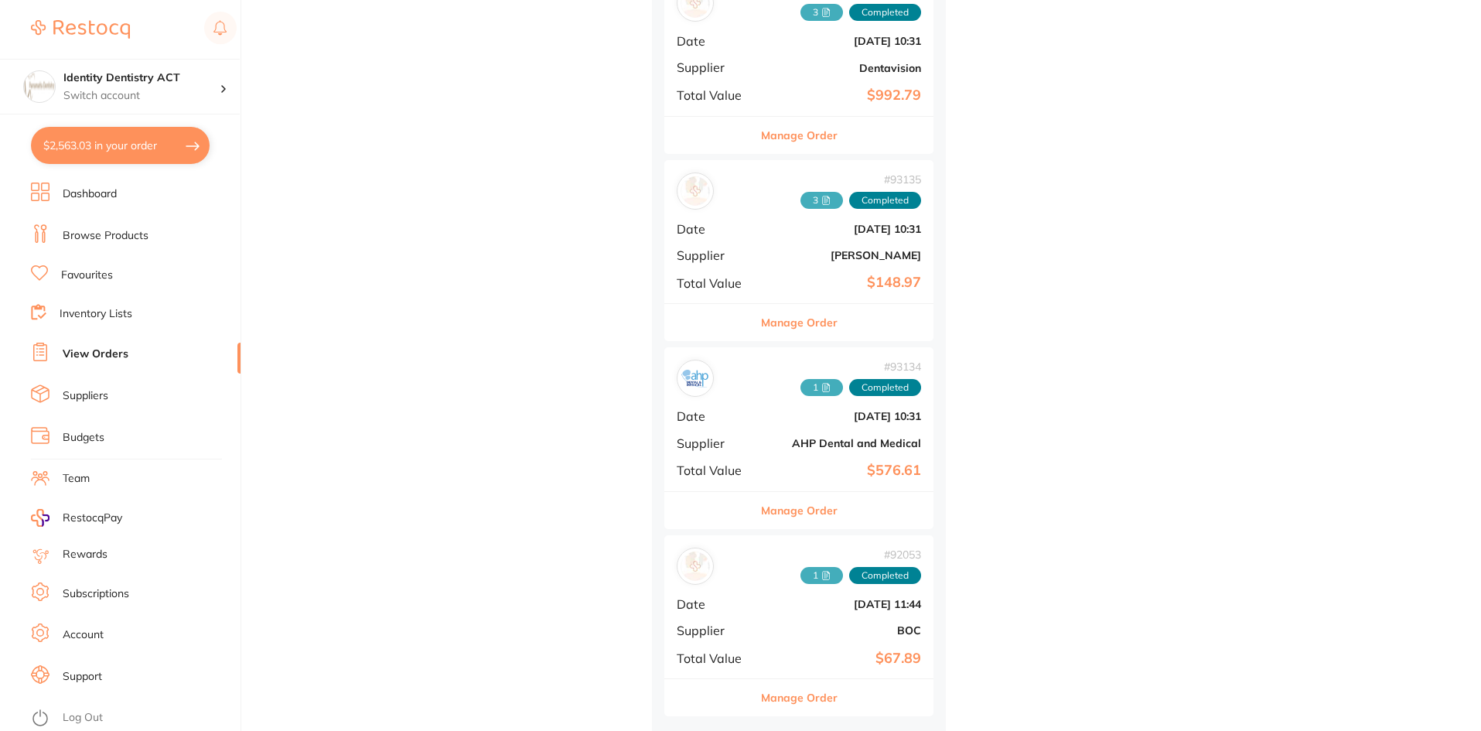
scroll to position [626, 0]
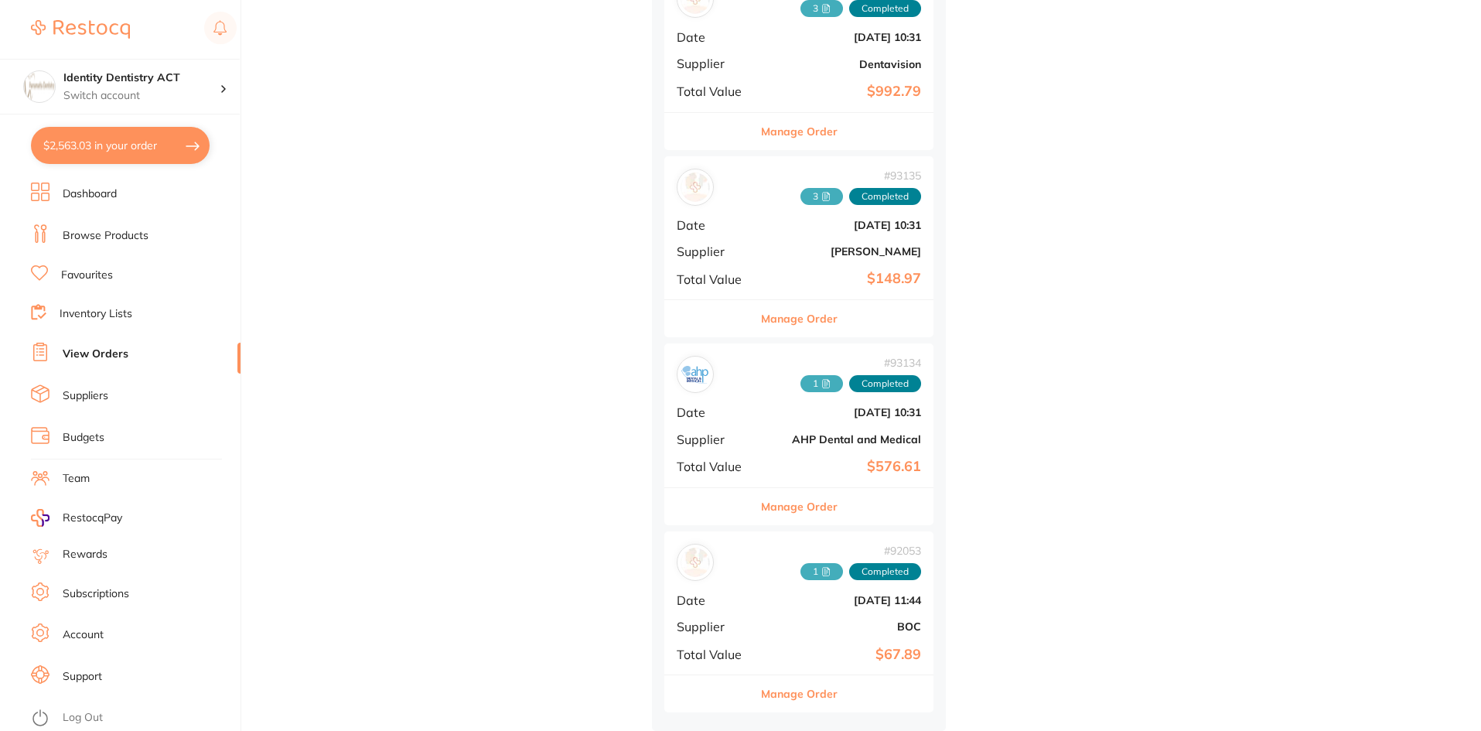
click at [824, 386] on icon at bounding box center [825, 386] width 3 height 0
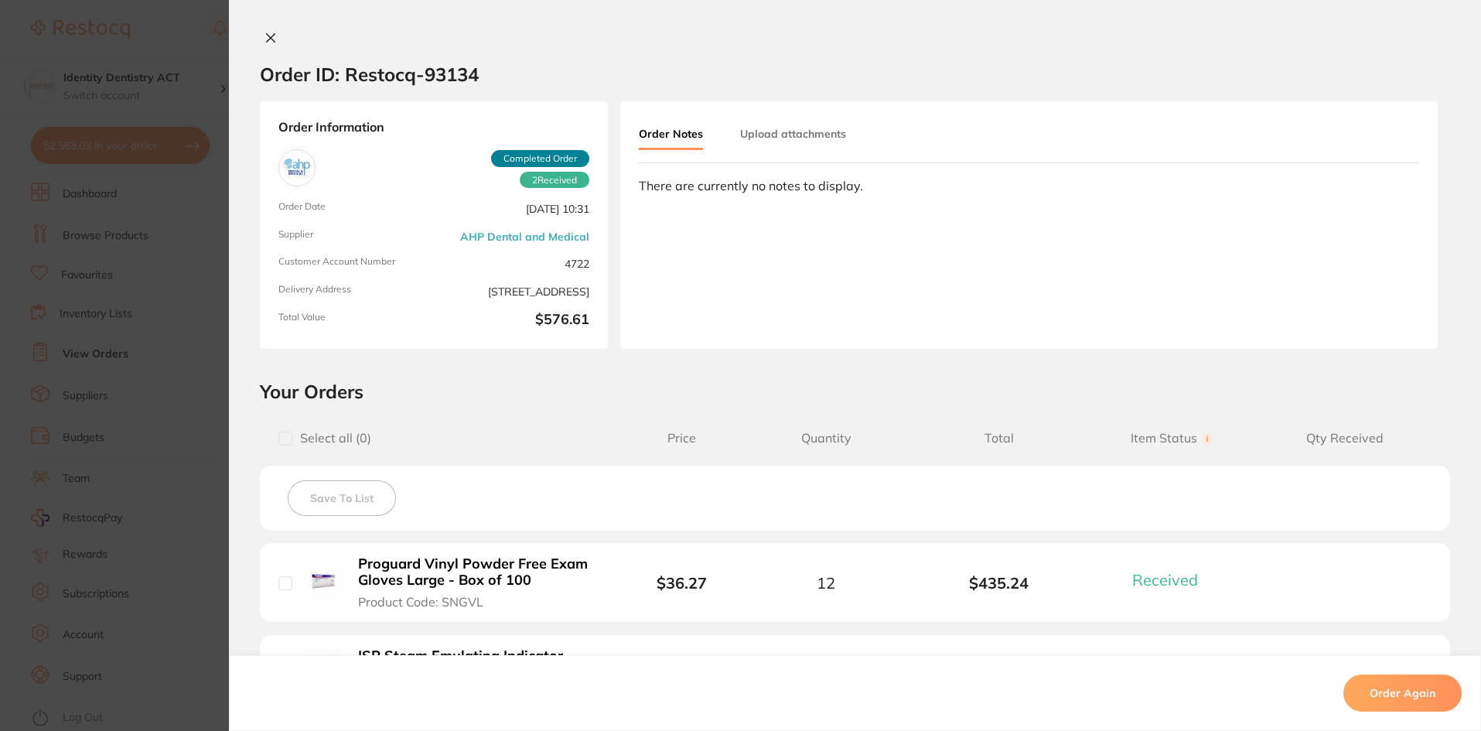
click at [804, 141] on button "Upload attachments" at bounding box center [793, 134] width 106 height 28
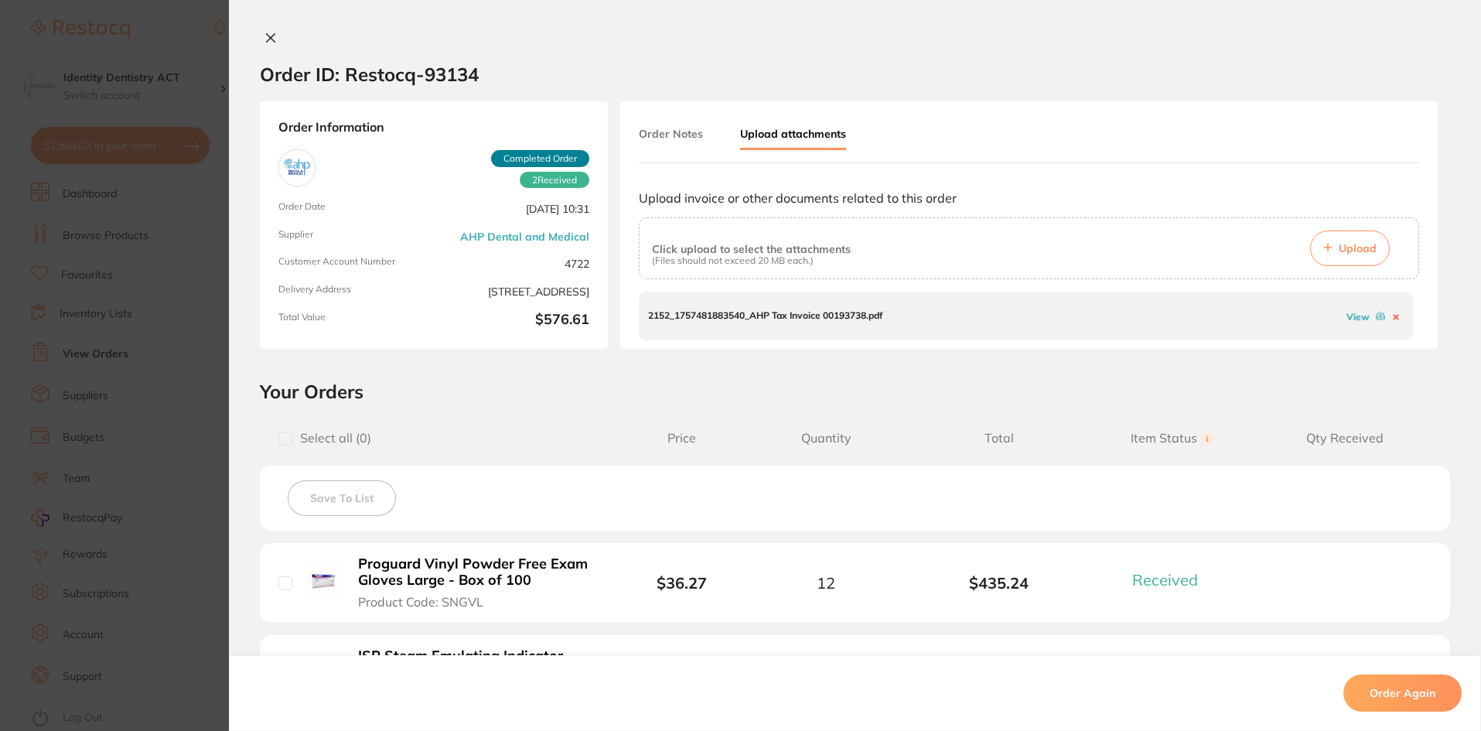
click at [1357, 317] on link "View" at bounding box center [1358, 317] width 23 height 12
click at [253, 31] on div at bounding box center [855, 39] width 1252 height 16
click at [267, 40] on icon at bounding box center [271, 38] width 9 height 9
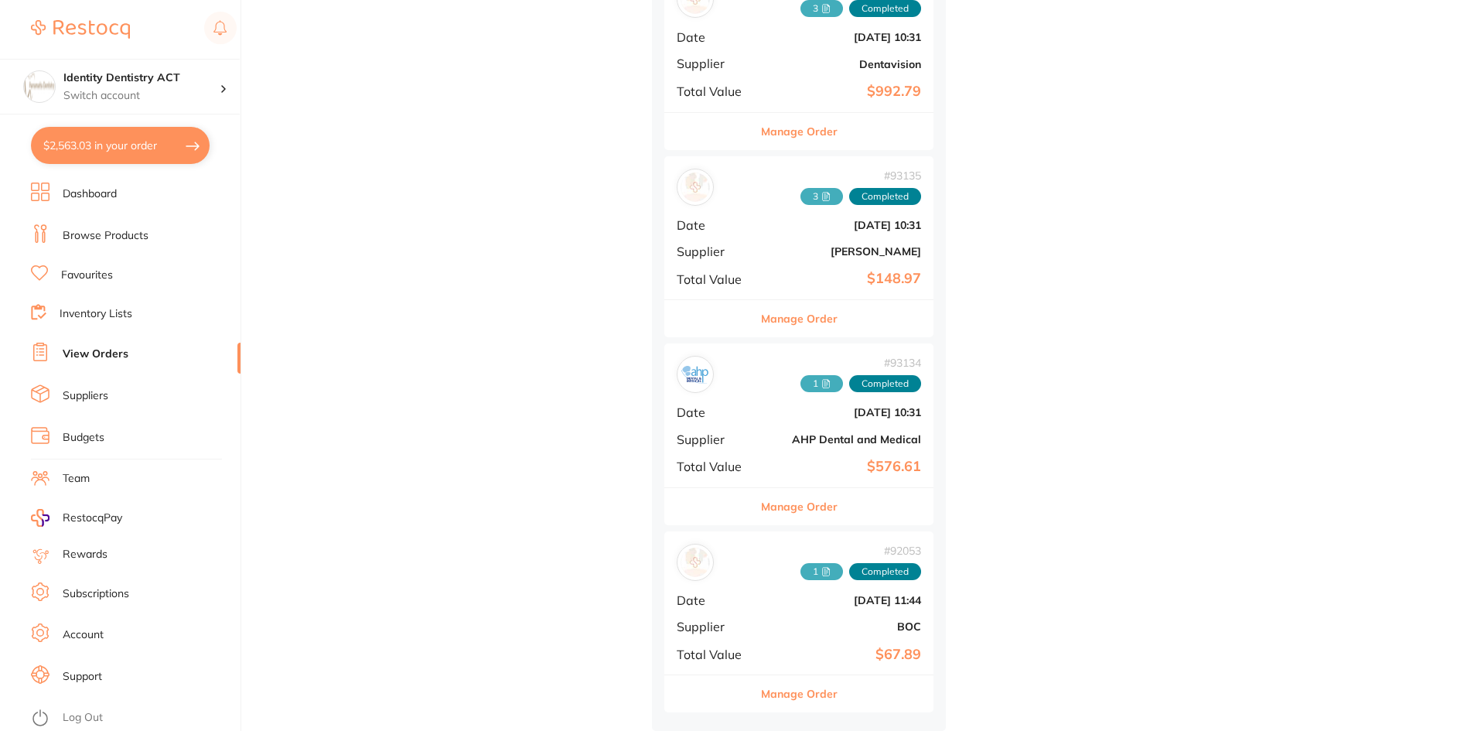
click at [833, 568] on span "1" at bounding box center [821, 571] width 43 height 17
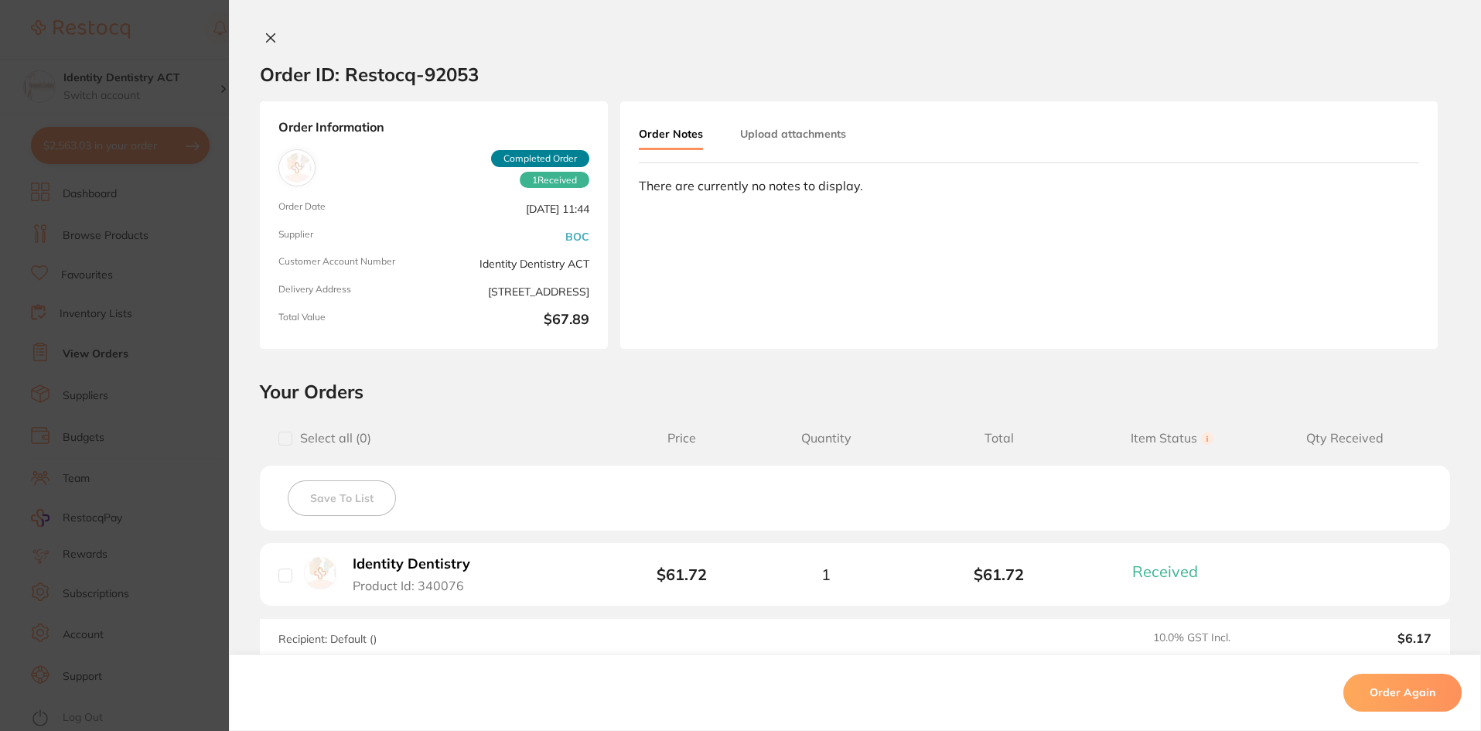
click at [755, 131] on button "Upload attachments" at bounding box center [793, 134] width 106 height 28
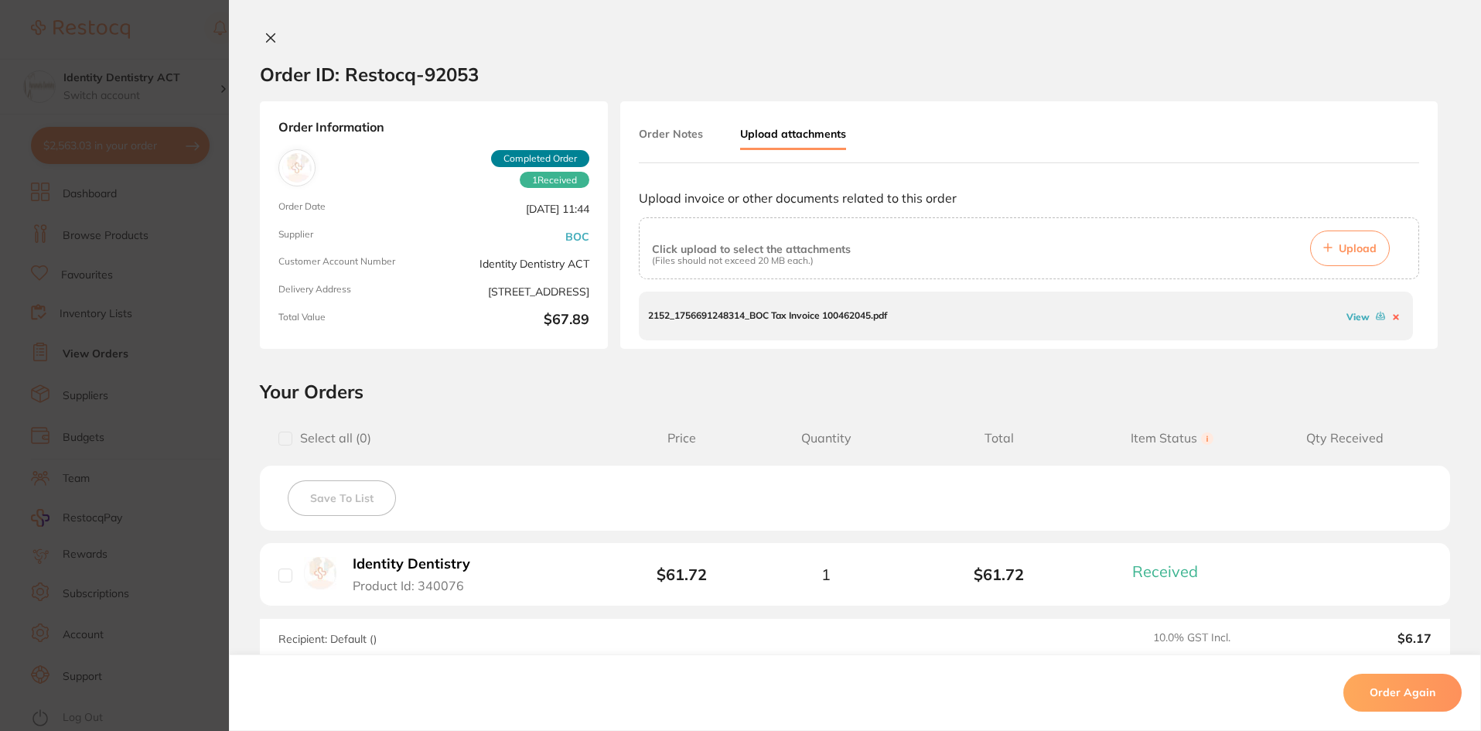
click at [1350, 321] on link "View" at bounding box center [1358, 317] width 23 height 12
click at [1355, 321] on link "View" at bounding box center [1358, 317] width 23 height 12
click at [265, 48] on div "Order ID: Restocq- 92053" at bounding box center [369, 74] width 219 height 54
click at [271, 39] on icon at bounding box center [271, 38] width 12 height 12
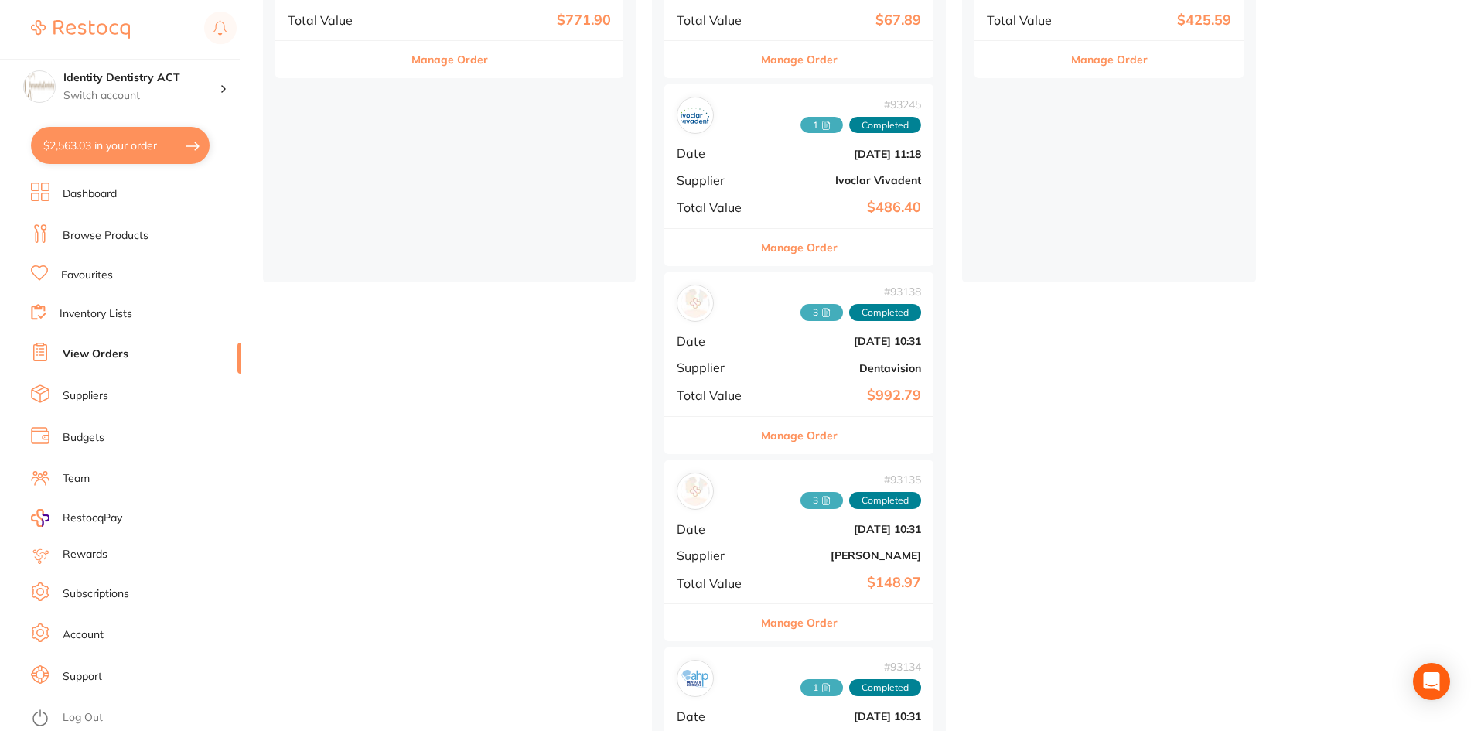
scroll to position [317, 0]
click at [1407, 239] on div "placed / accepted ( 1 ) Sort by Latest Notification # 93136 1 10 Received 1 Bac…" at bounding box center [872, 428] width 1218 height 1217
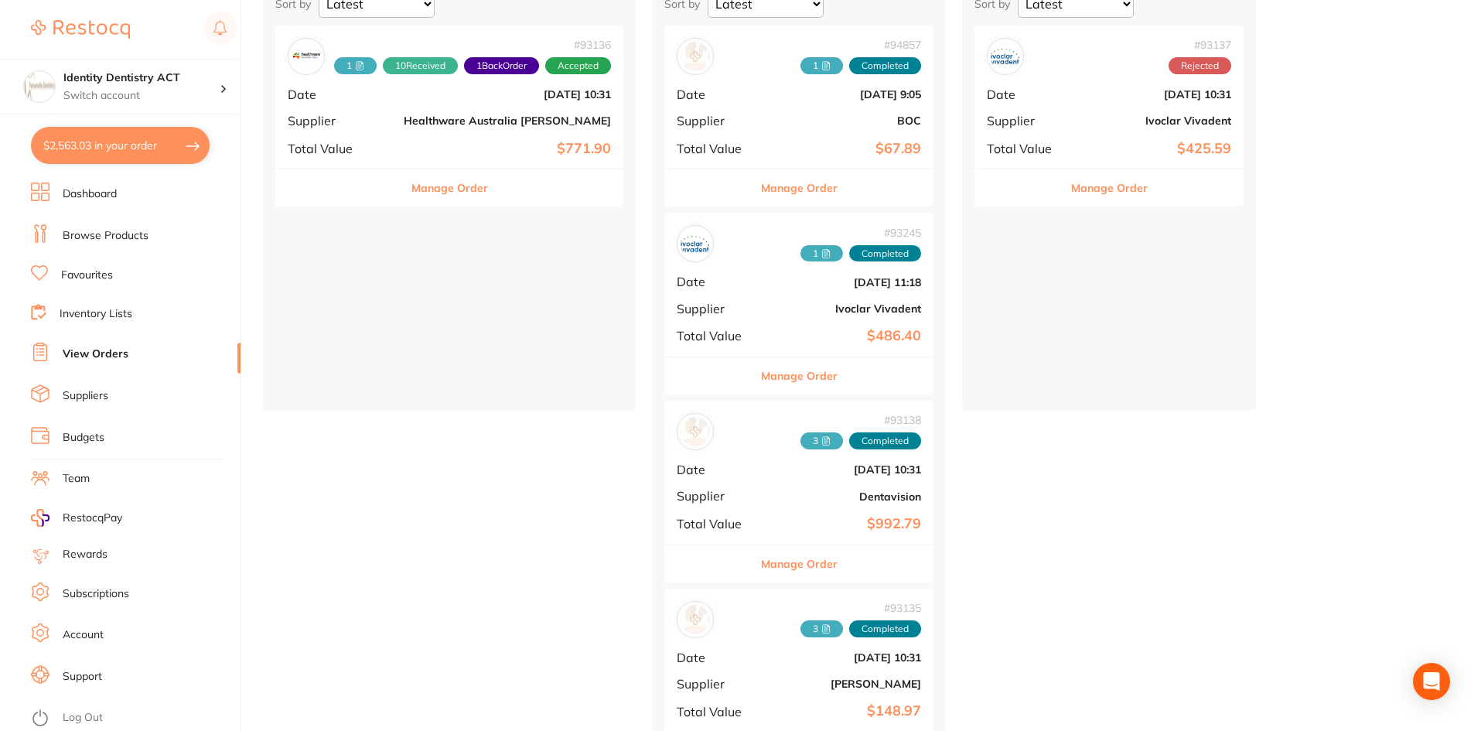
scroll to position [162, 0]
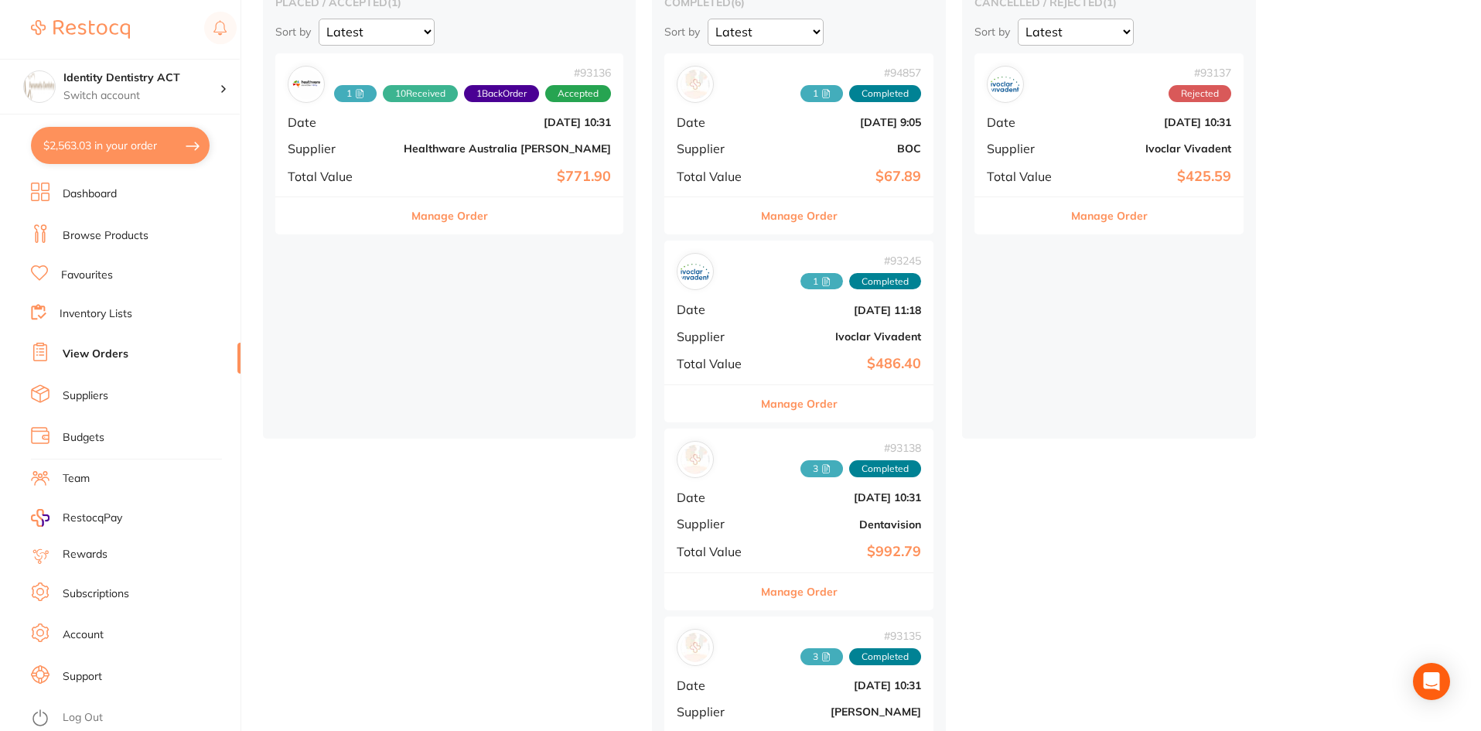
click at [821, 90] on icon at bounding box center [825, 93] width 9 height 9
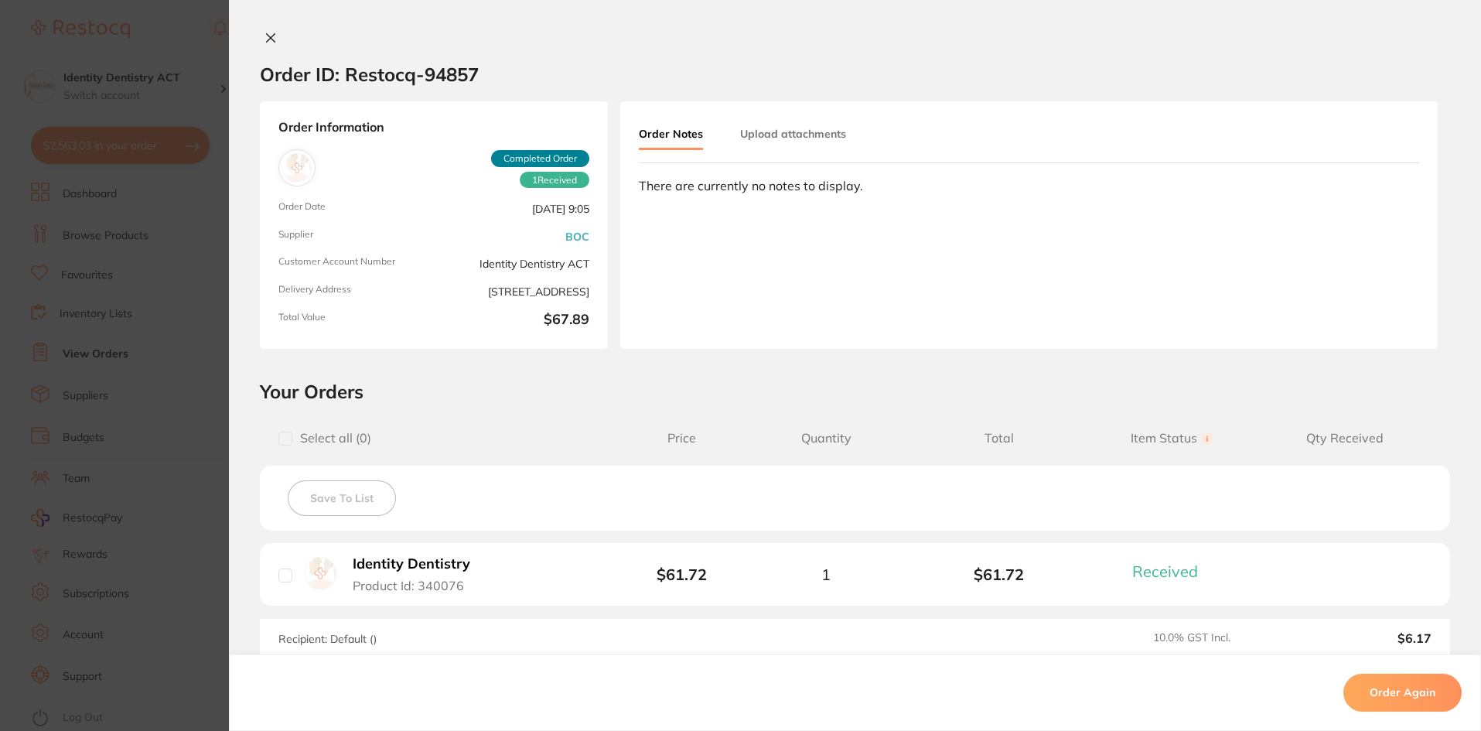
click at [811, 119] on div "Order Notes Upload attachments There are currently no notes to display." at bounding box center [1028, 224] width 817 height 247
click at [808, 132] on button "Upload attachments" at bounding box center [793, 134] width 106 height 28
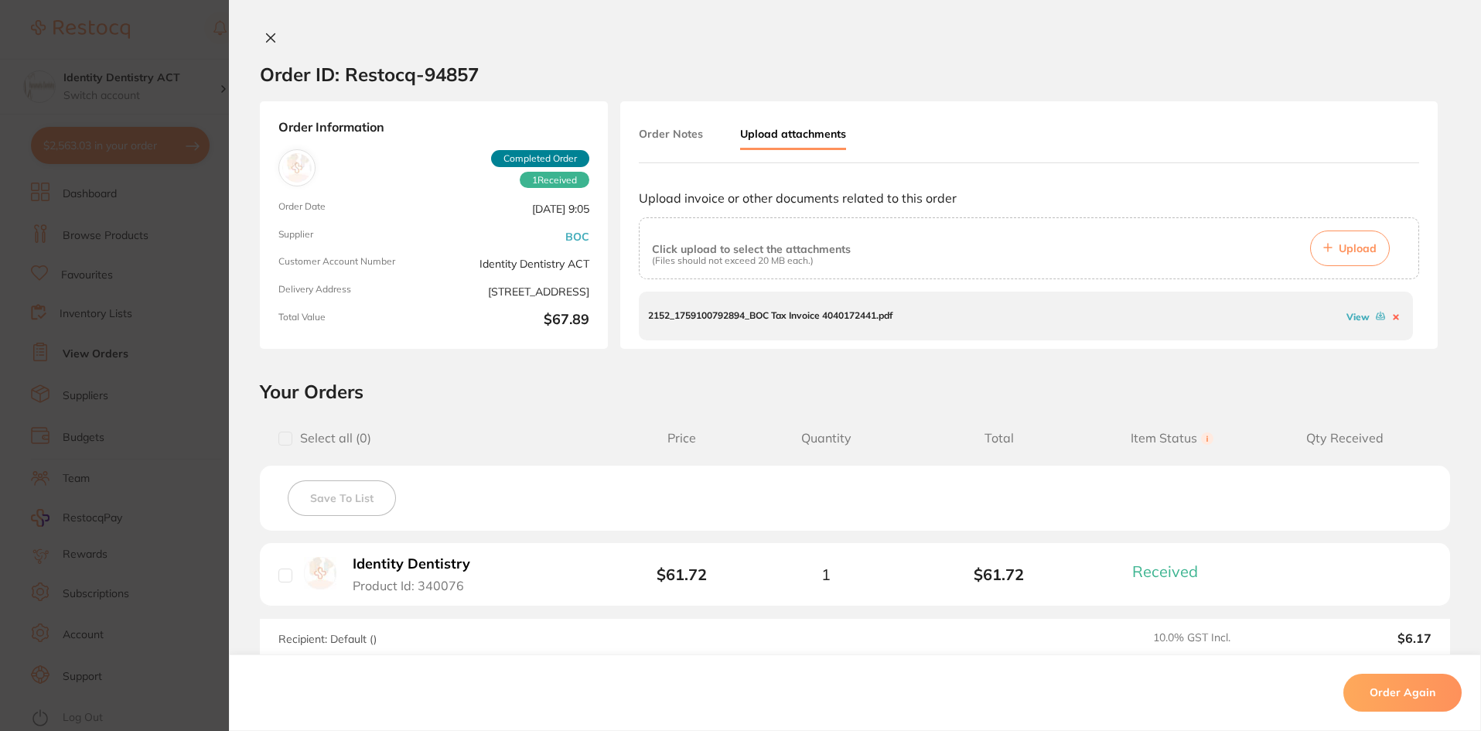
click at [1347, 316] on link "View" at bounding box center [1358, 317] width 23 height 12
click at [265, 36] on icon at bounding box center [271, 38] width 12 height 12
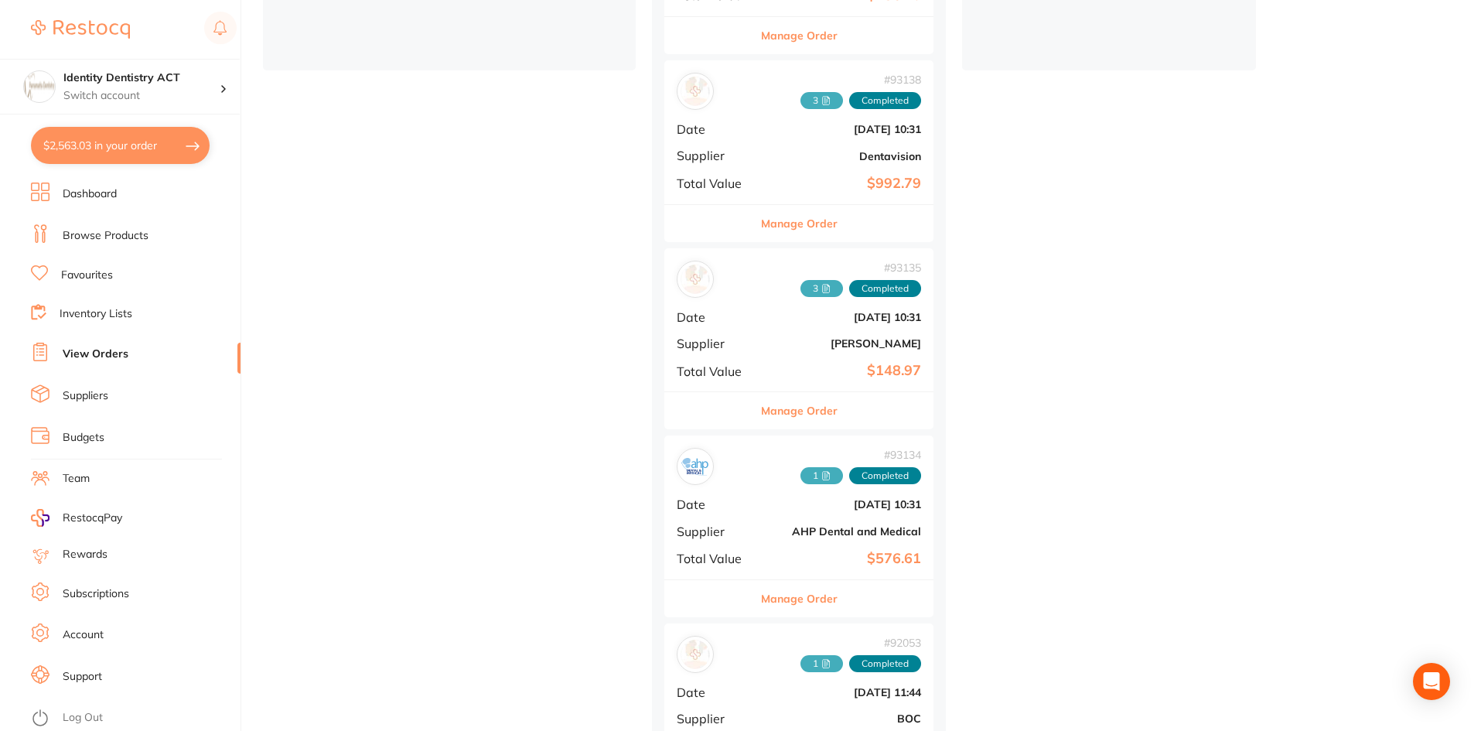
scroll to position [541, 0]
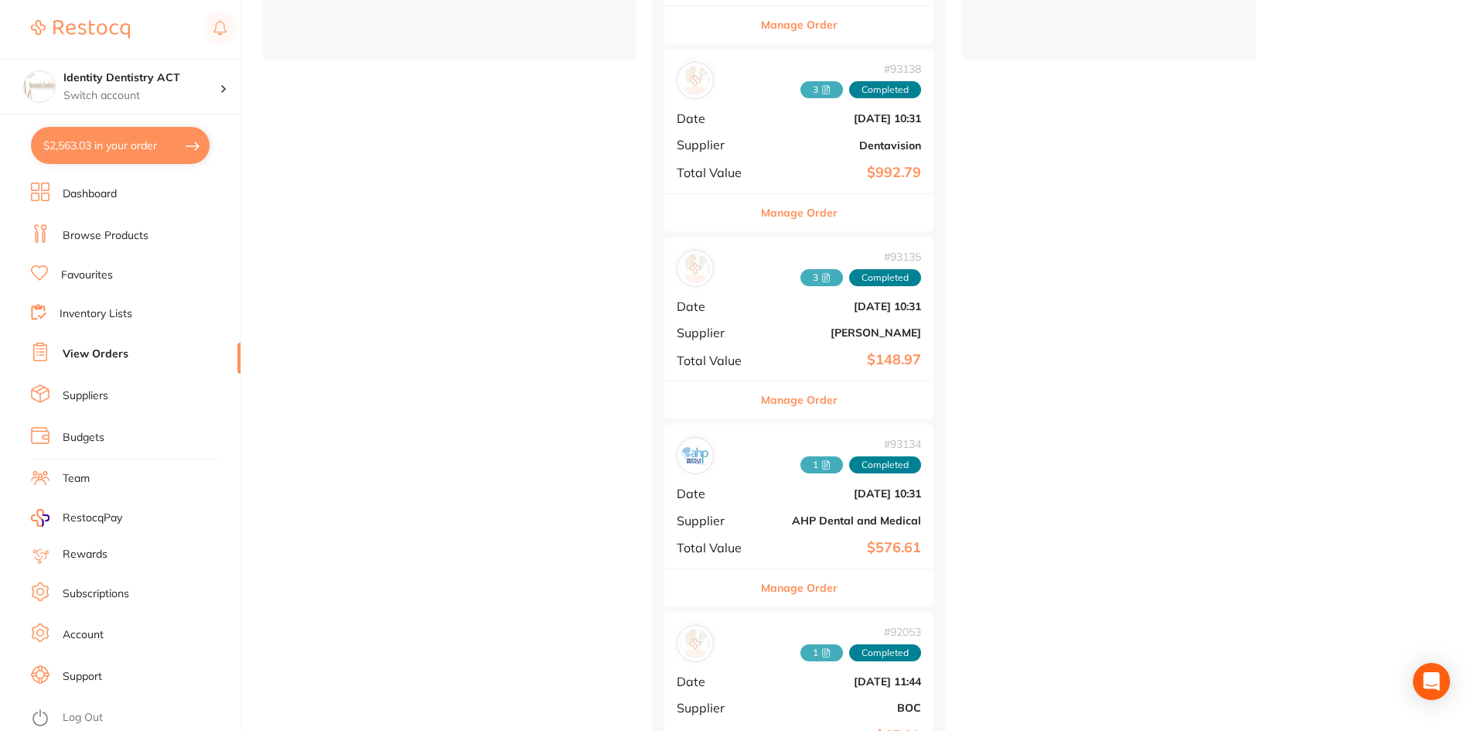
click at [810, 466] on span "1" at bounding box center [821, 464] width 43 height 17
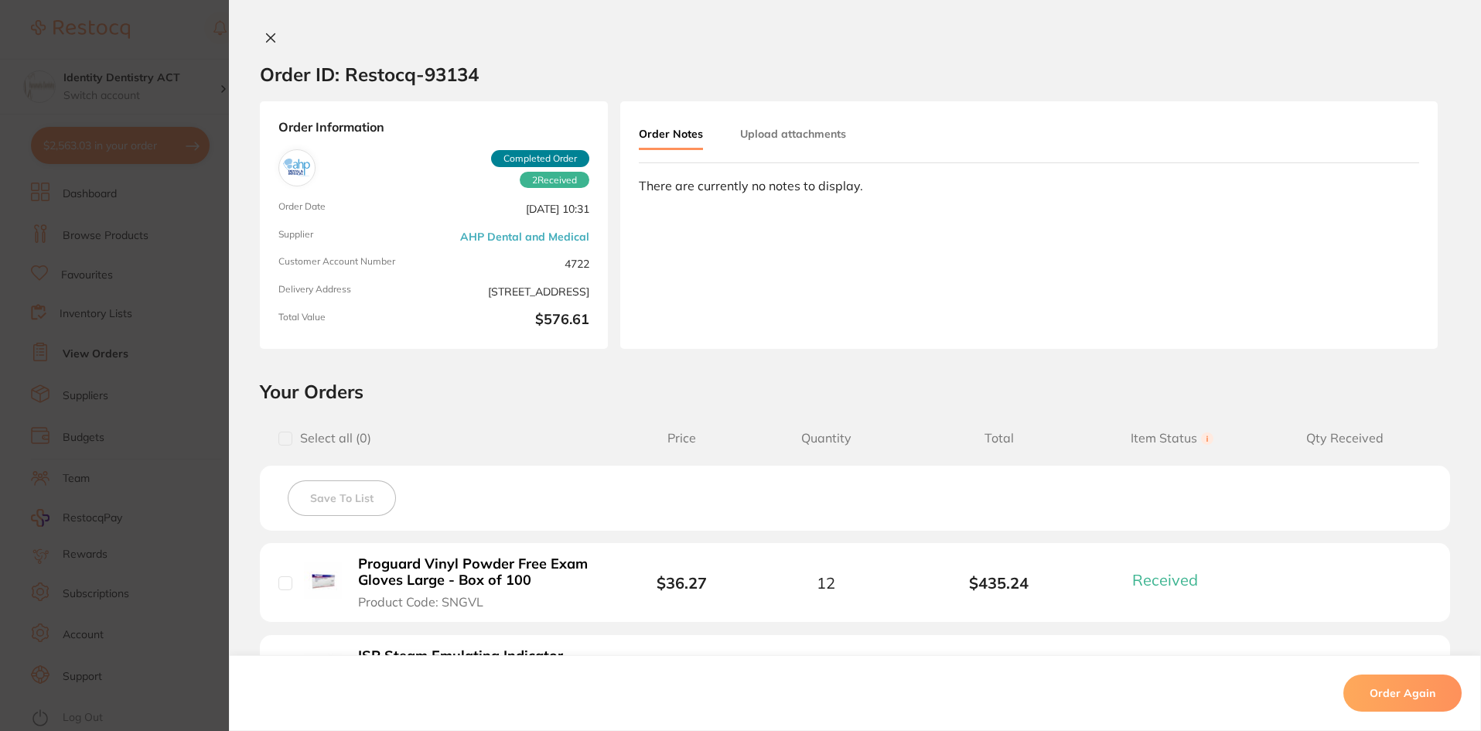
click at [787, 141] on button "Upload attachments" at bounding box center [793, 134] width 106 height 28
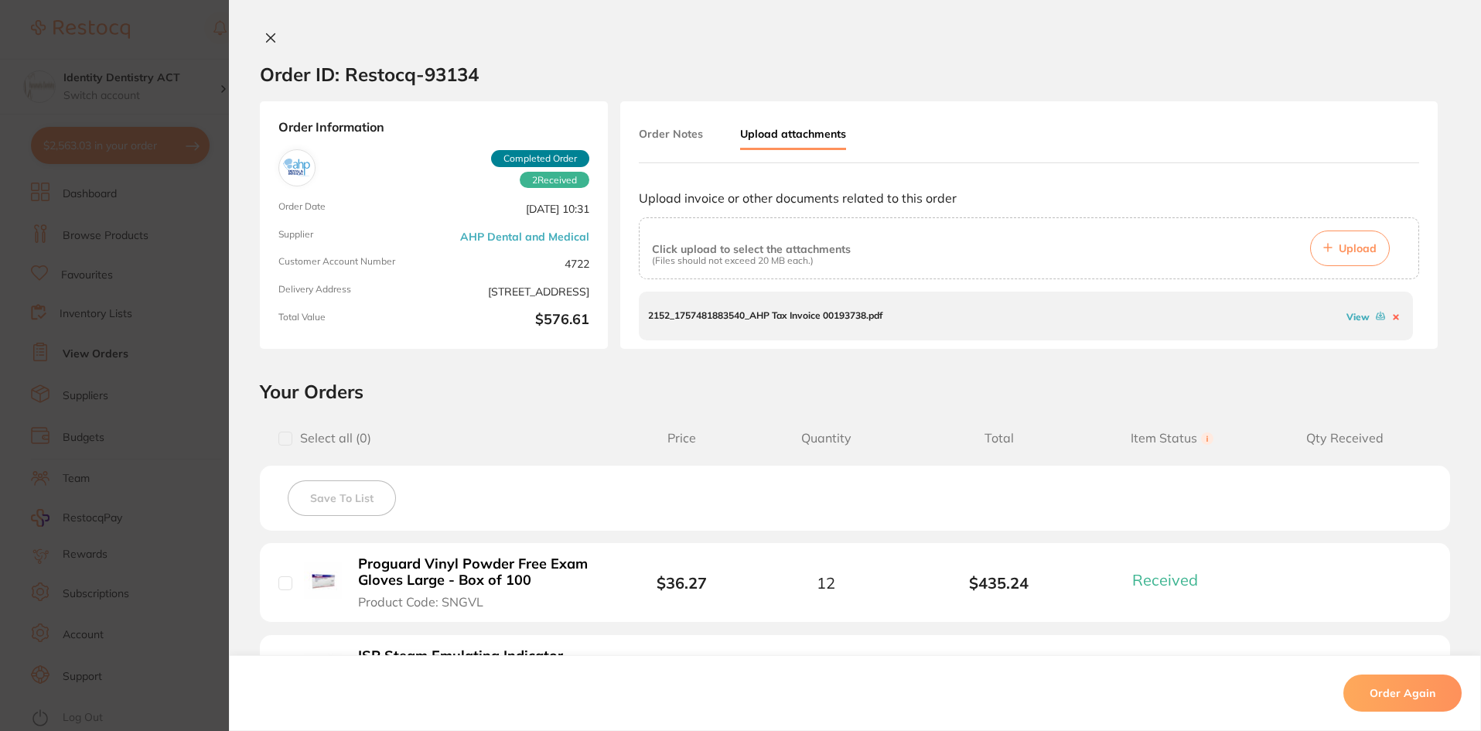
click at [1347, 314] on link "View" at bounding box center [1358, 317] width 23 height 12
click at [272, 39] on button at bounding box center [271, 39] width 22 height 16
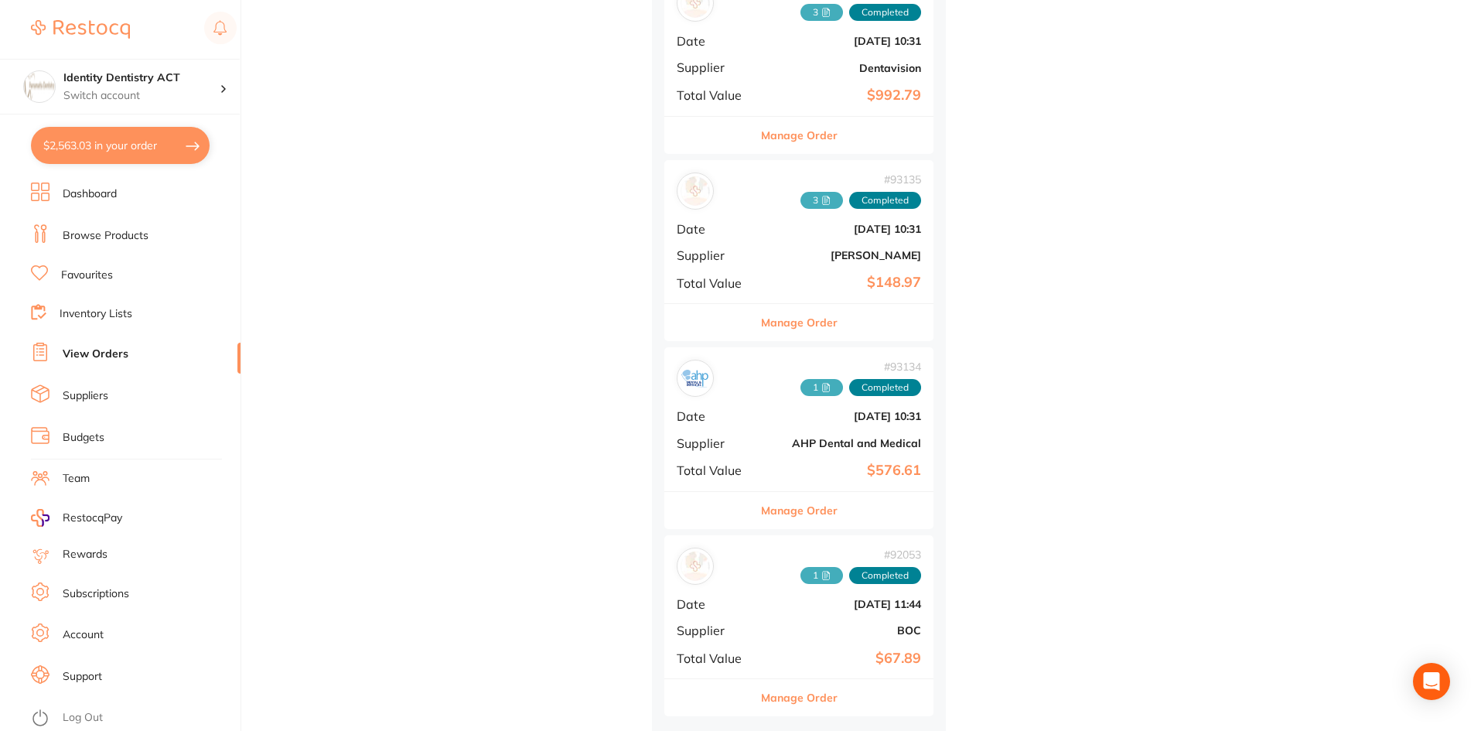
scroll to position [626, 0]
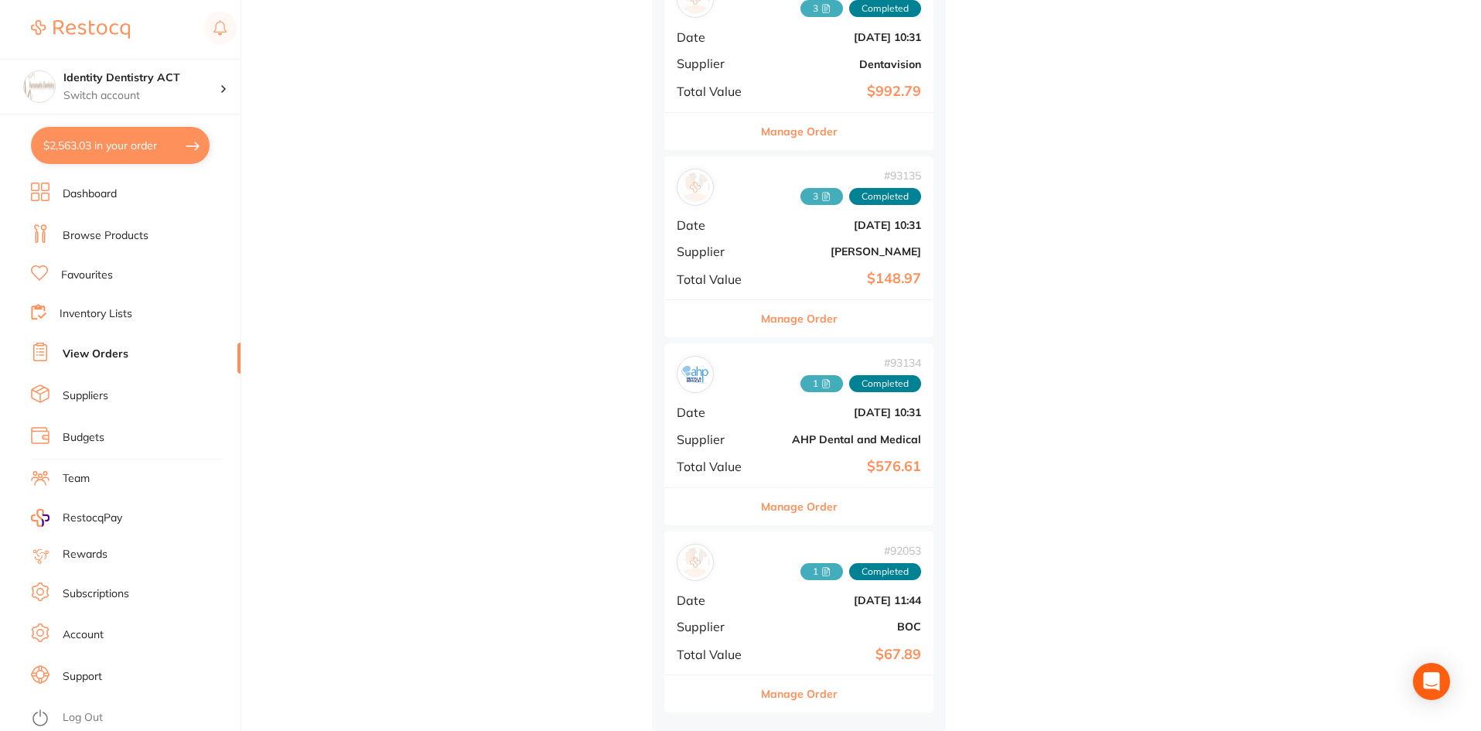
click at [399, 574] on div "placed / accepted ( 1 ) Sort by Latest Notification # 93136 1 10 Received 1 Bac…" at bounding box center [872, 122] width 1218 height 1217
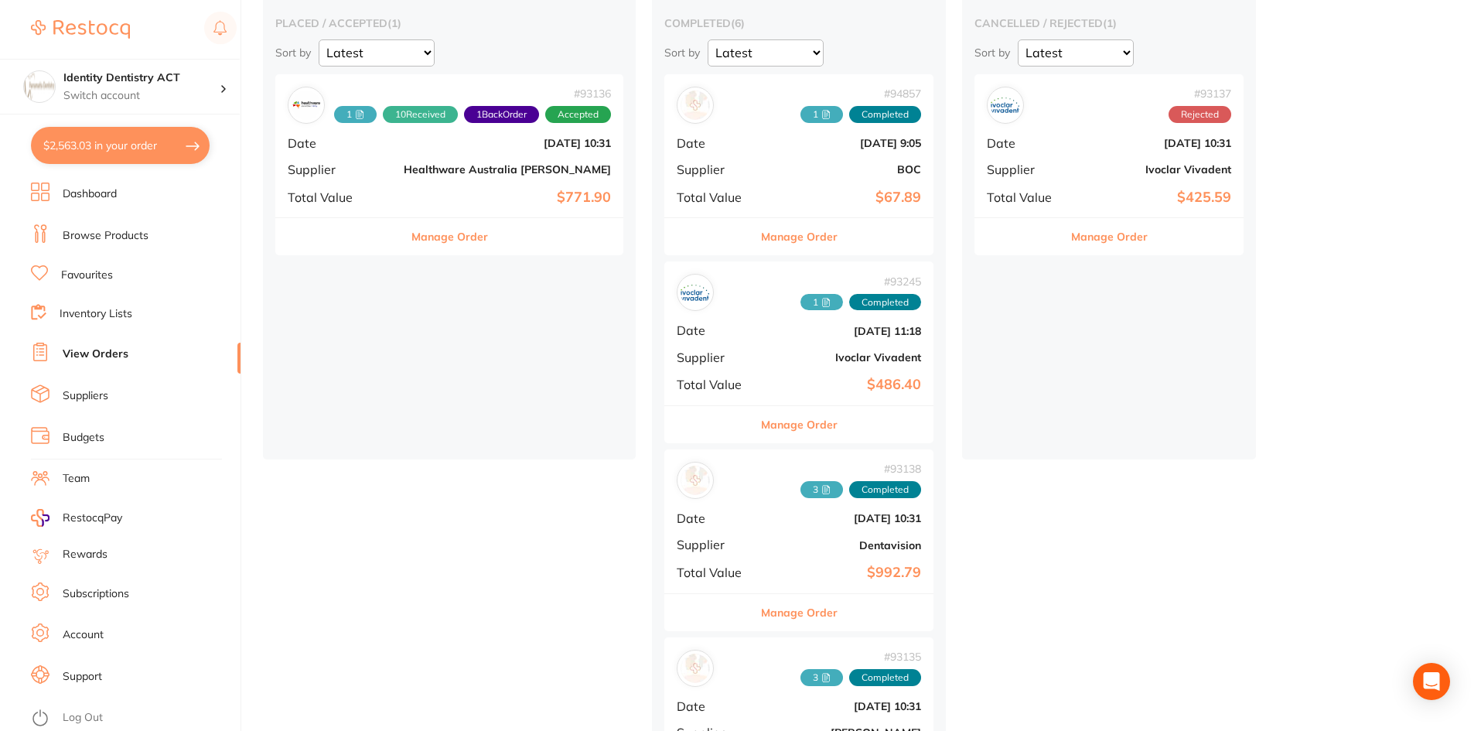
scroll to position [85, 0]
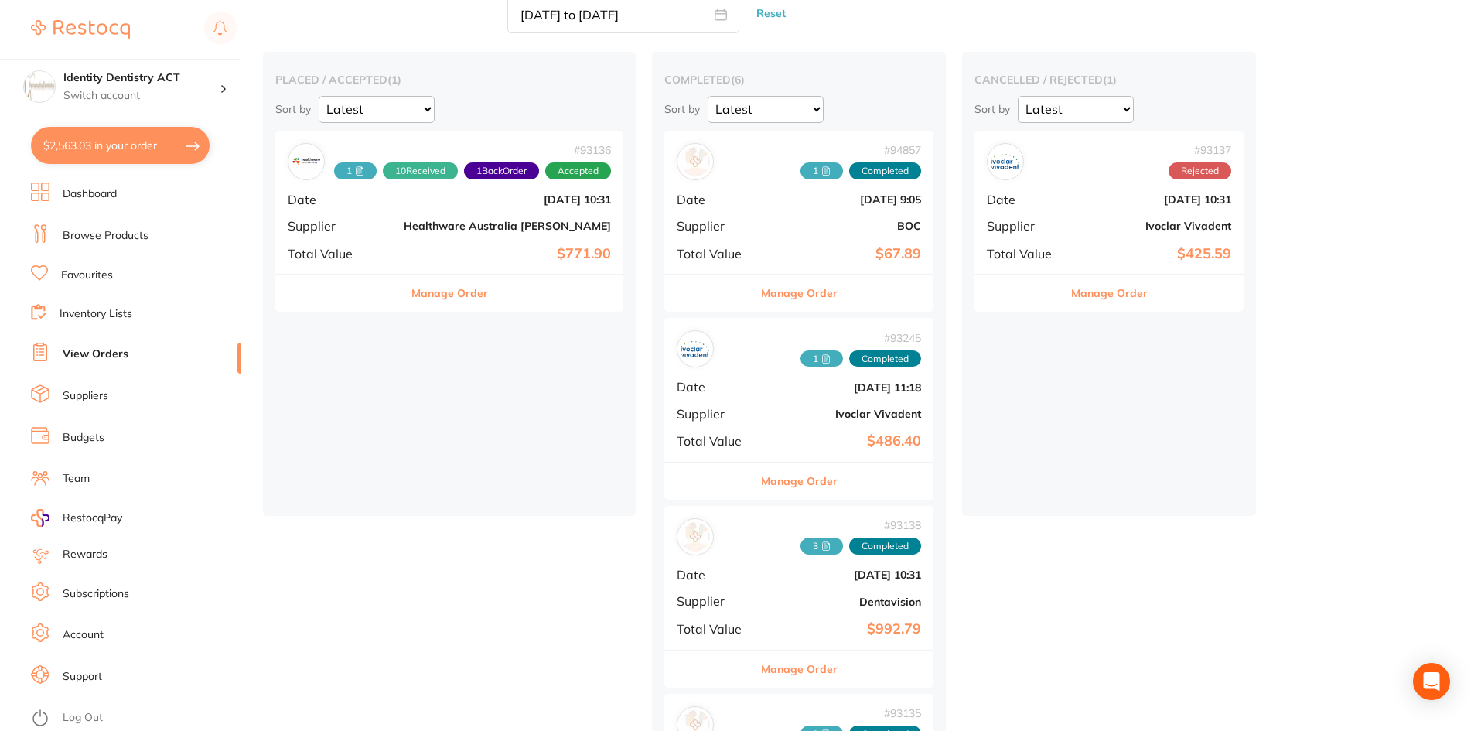
click at [340, 179] on div "# 93136 1 10 Received 1 Back Order Accepted" at bounding box center [449, 161] width 323 height 37
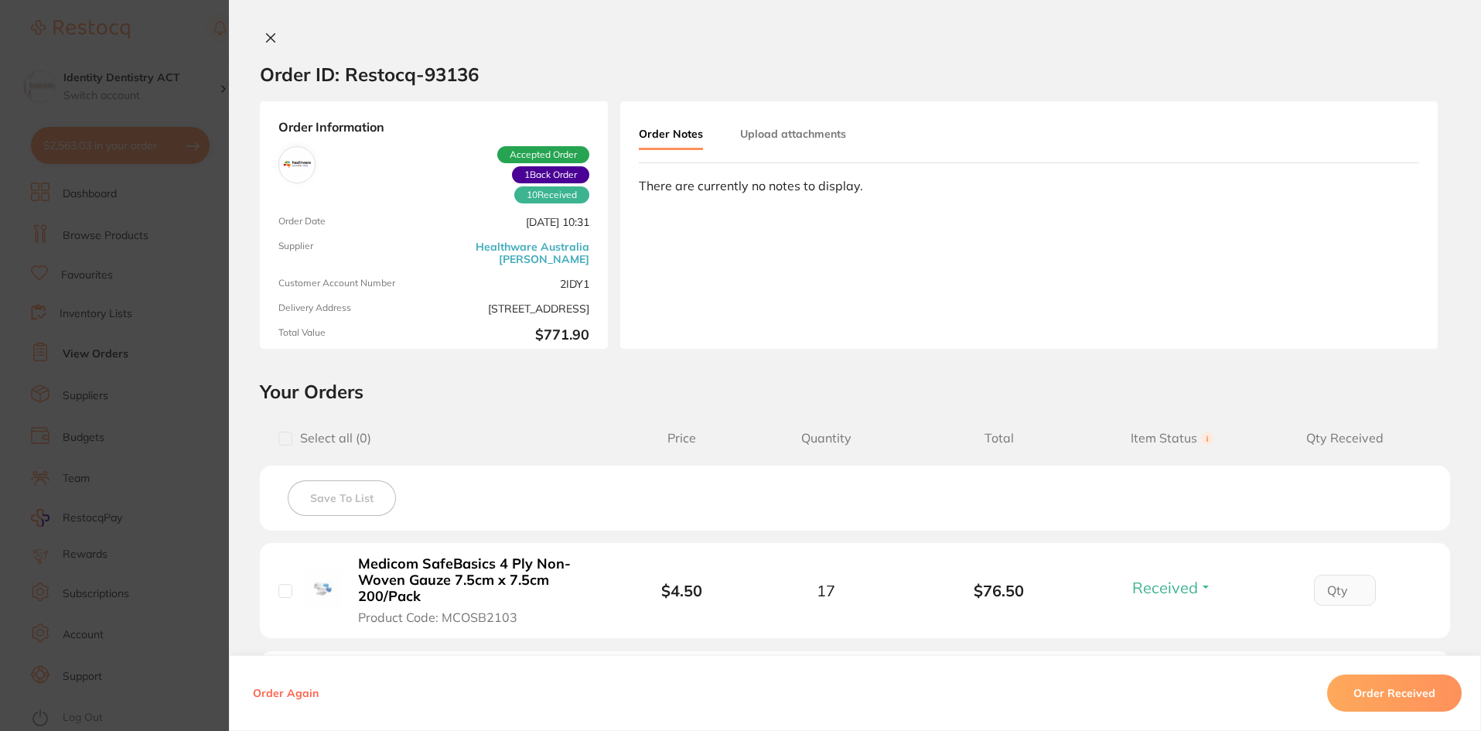
click at [783, 125] on button "Upload attachments" at bounding box center [793, 134] width 106 height 28
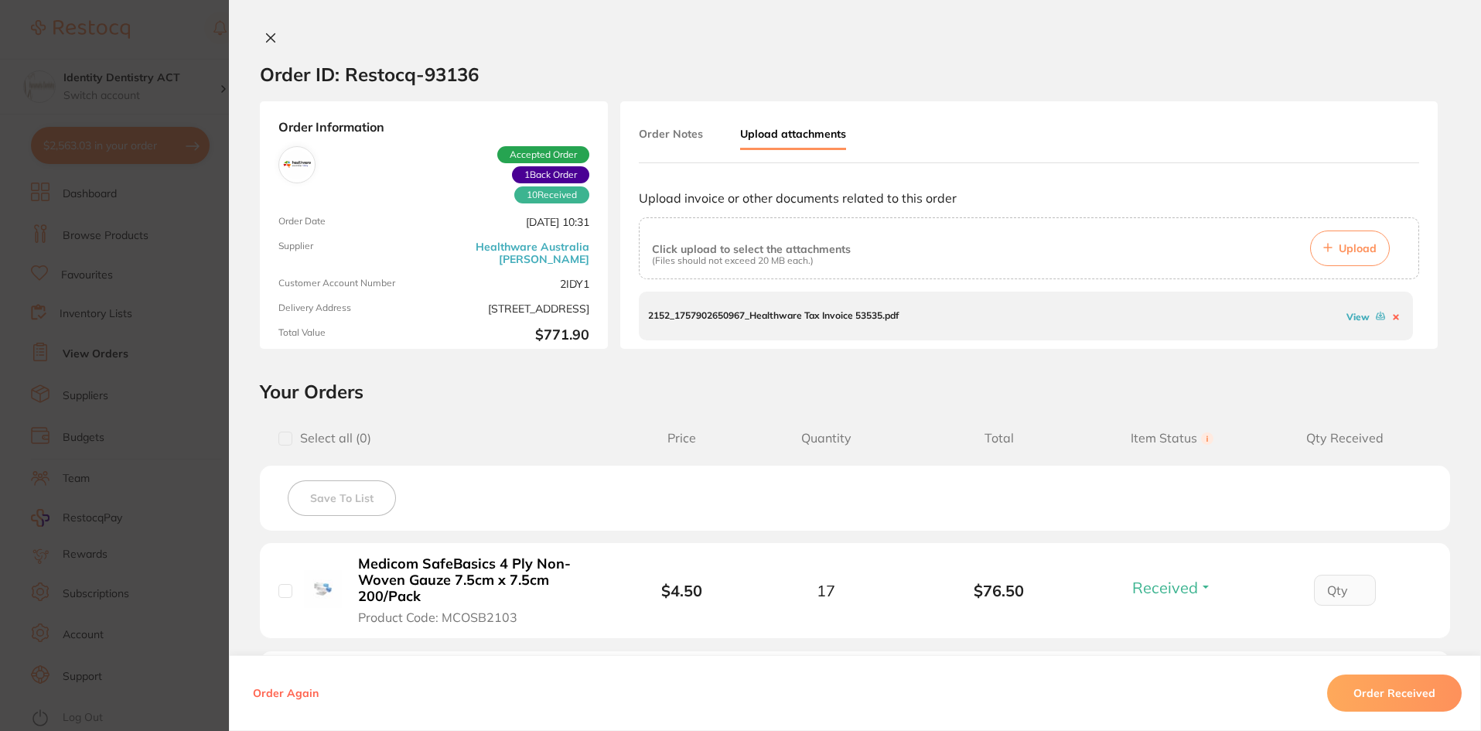
click at [1357, 315] on link "View" at bounding box center [1358, 317] width 23 height 12
click at [258, 26] on div "Order ID: Restocq- 93136 Order Information 10 Received 1 Back Order Accepted Or…" at bounding box center [855, 365] width 1252 height 731
click at [263, 31] on button at bounding box center [271, 39] width 22 height 16
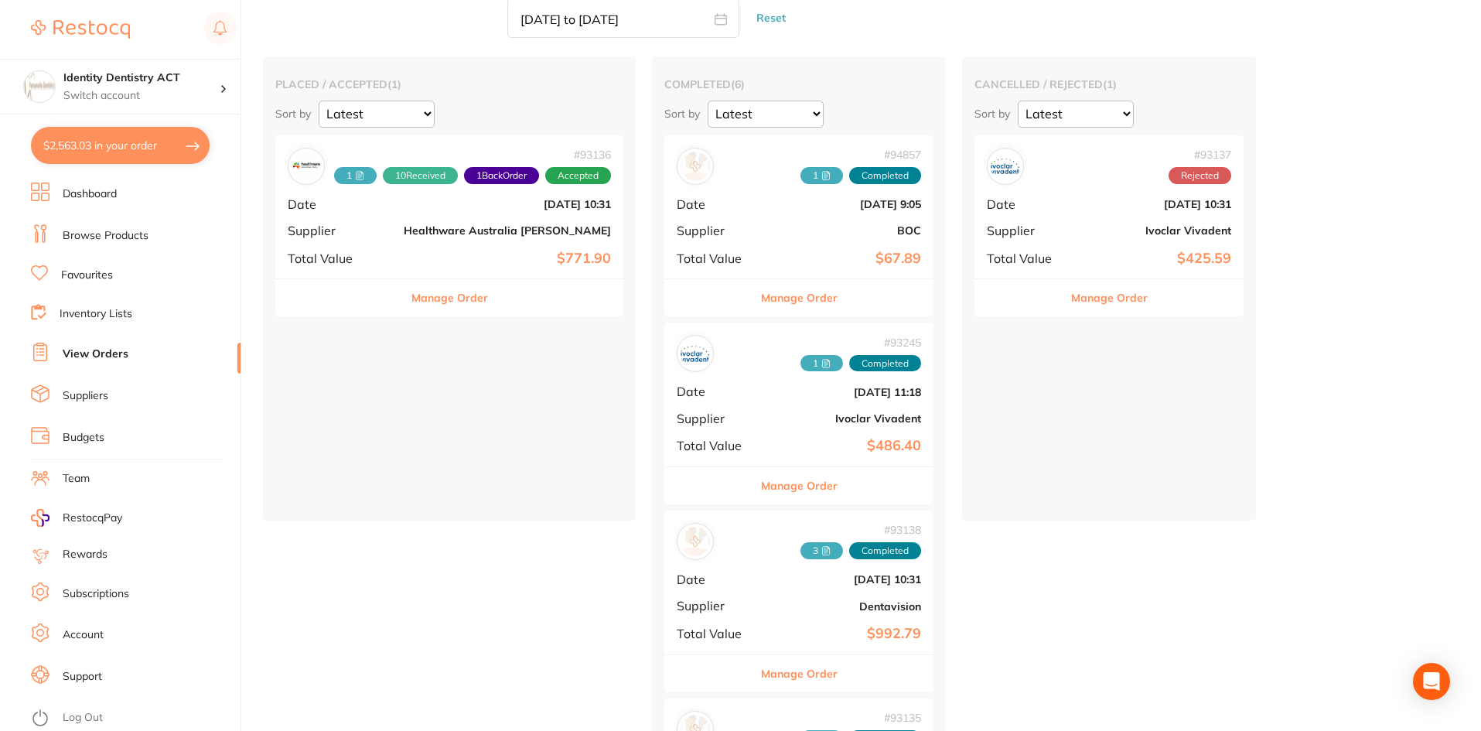
scroll to position [8, 0]
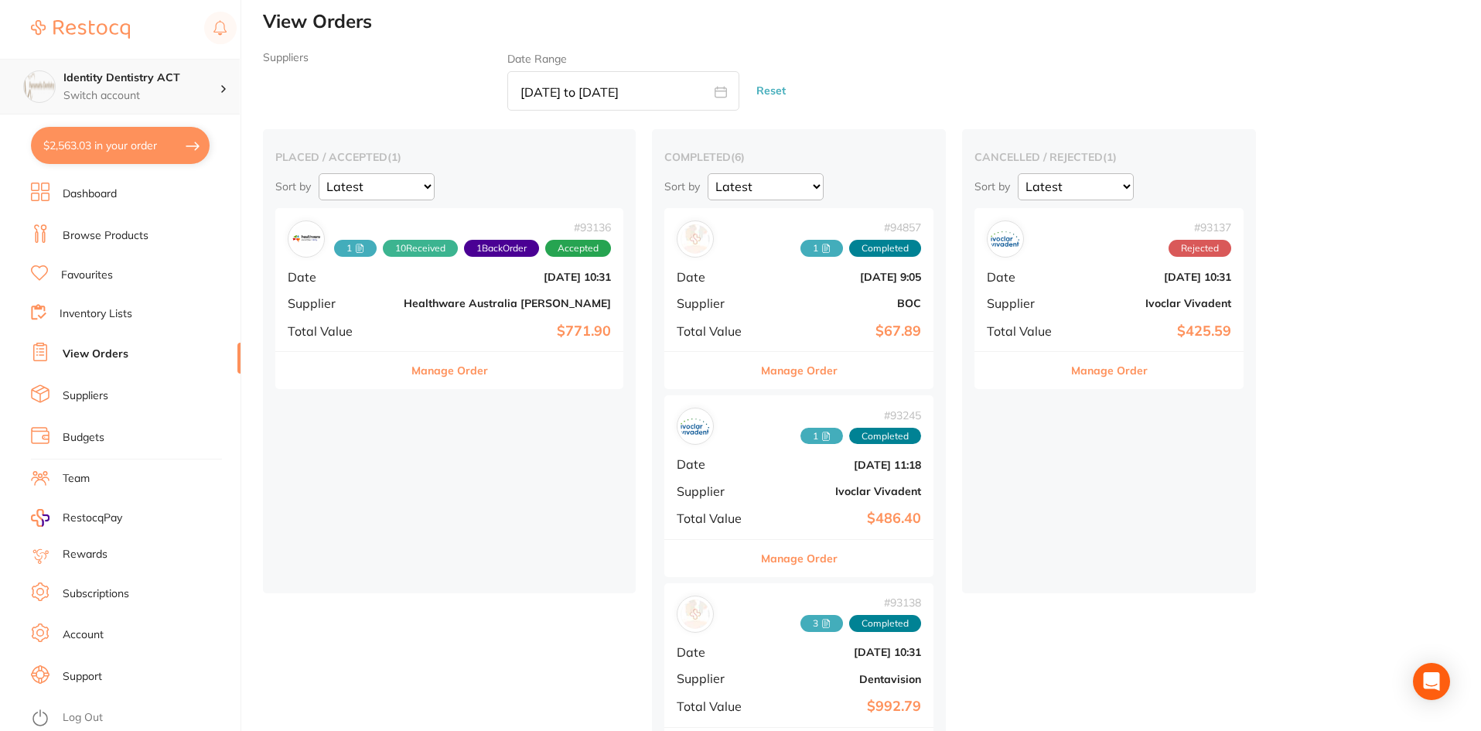
click at [128, 76] on h4 "Identity Dentistry ACT" at bounding box center [141, 77] width 156 height 15
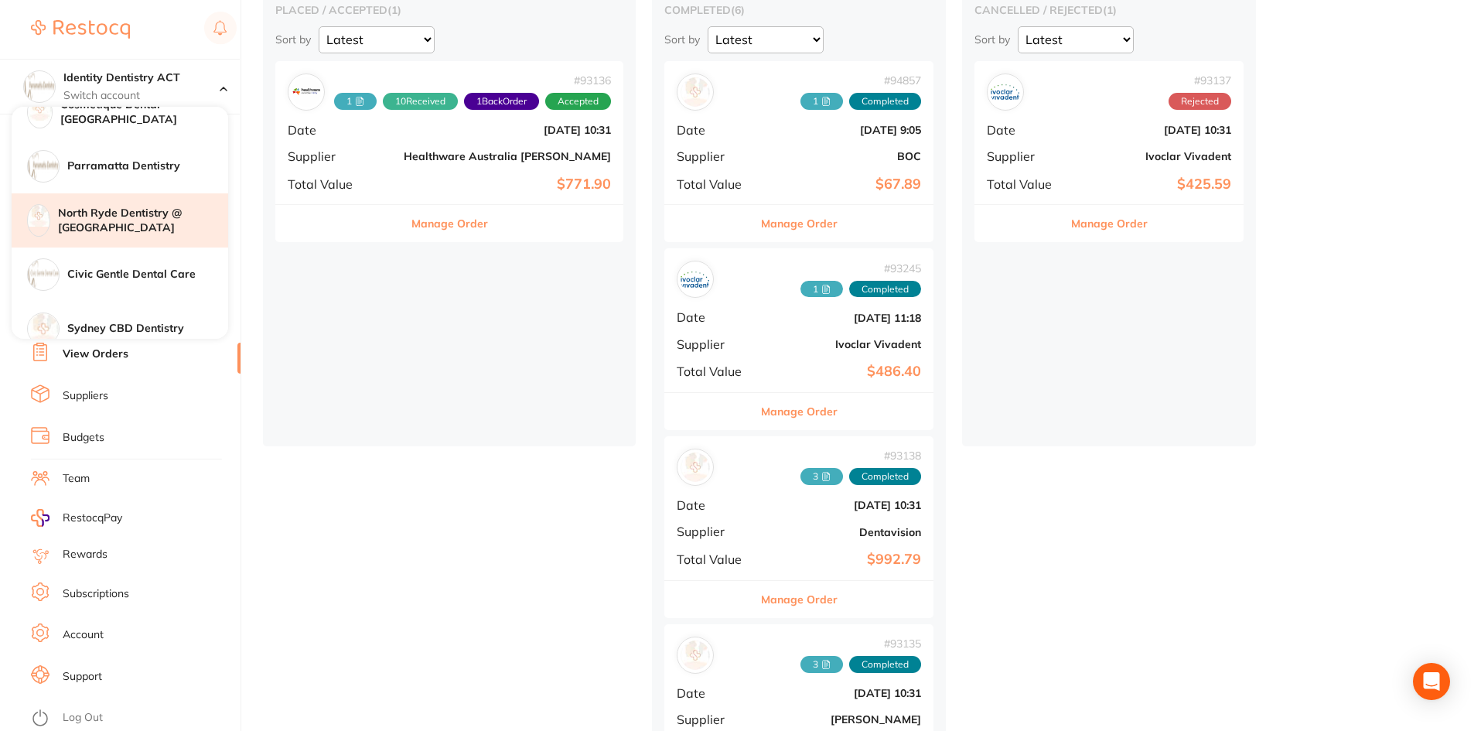
scroll to position [232, 0]
click at [151, 227] on h4 "Civic Gentle Dental Care" at bounding box center [147, 226] width 161 height 15
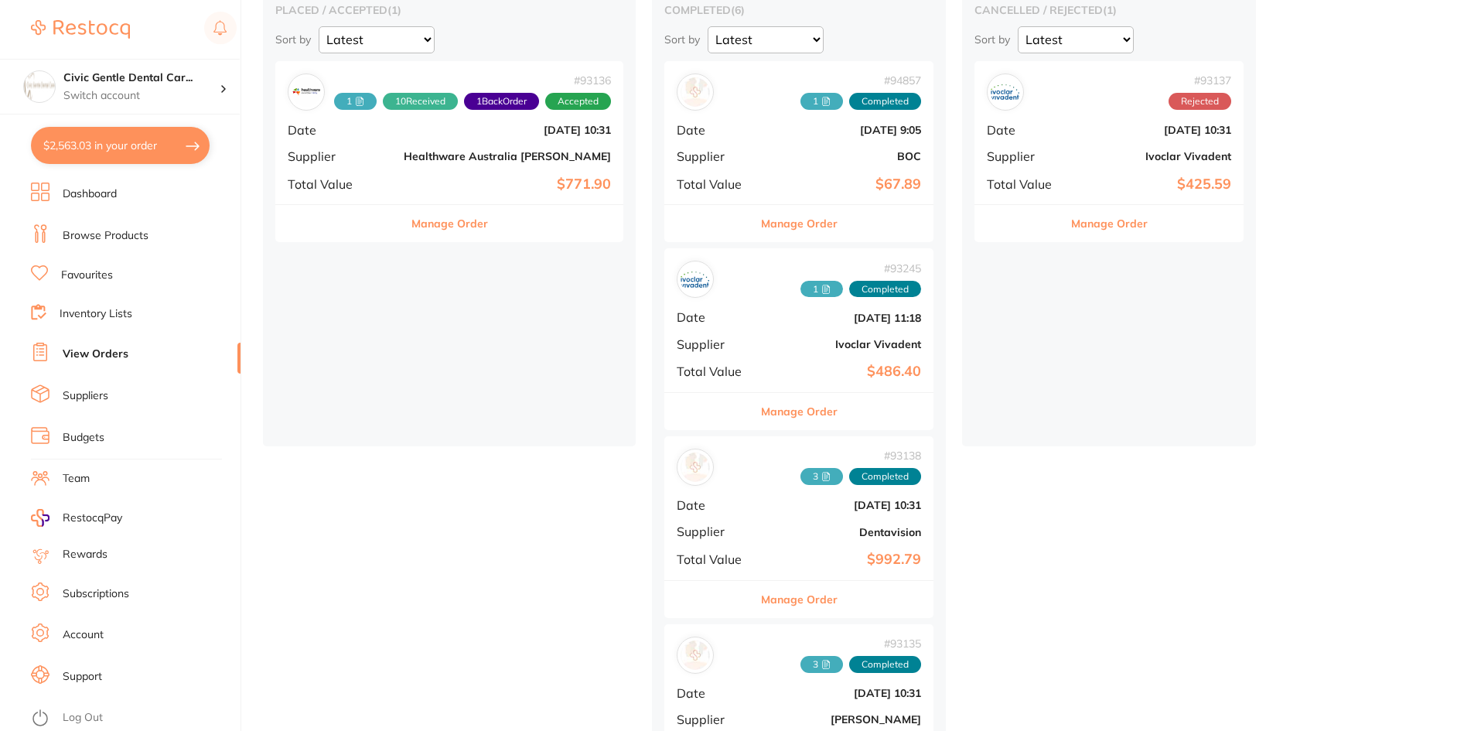
checkbox input "true"
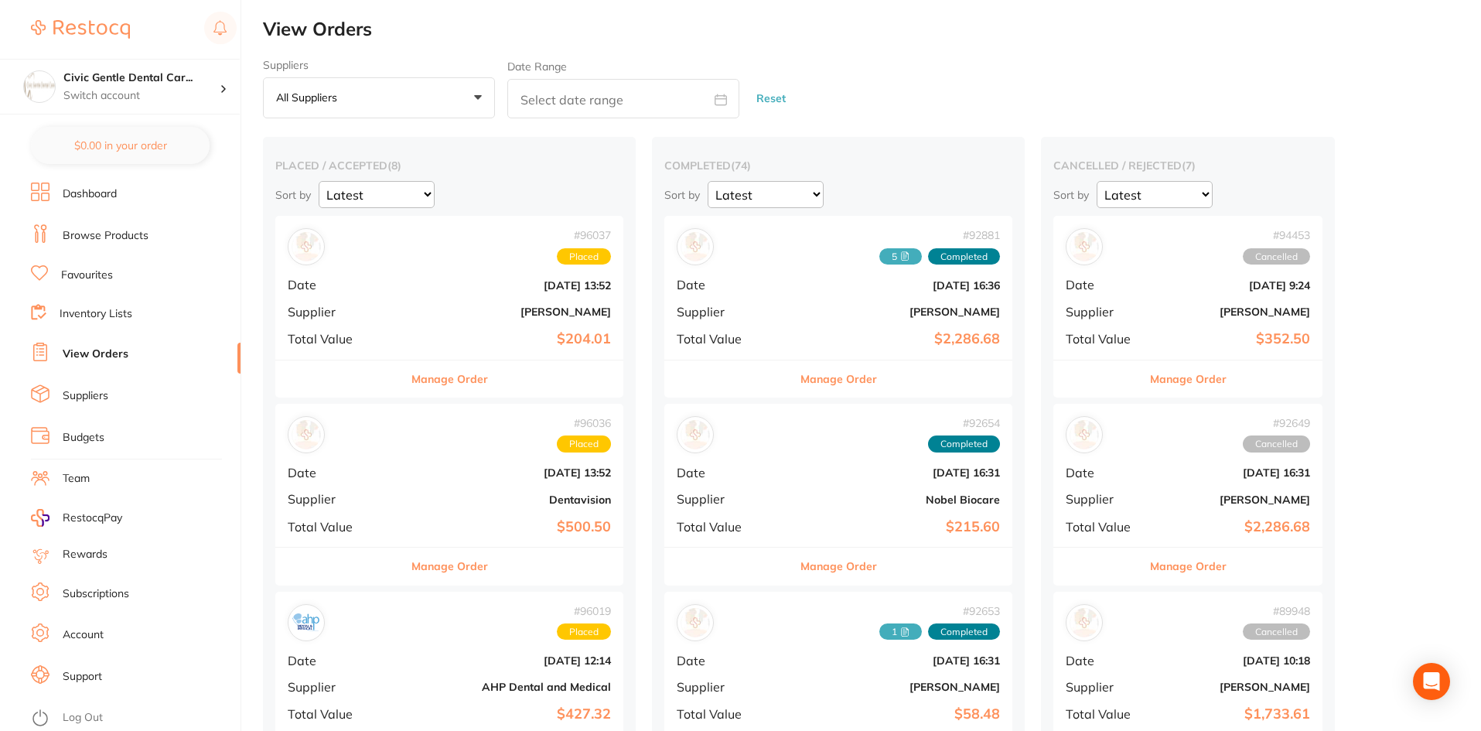
click at [580, 111] on input "text" at bounding box center [623, 98] width 232 height 39
select select "9"
select select "2025"
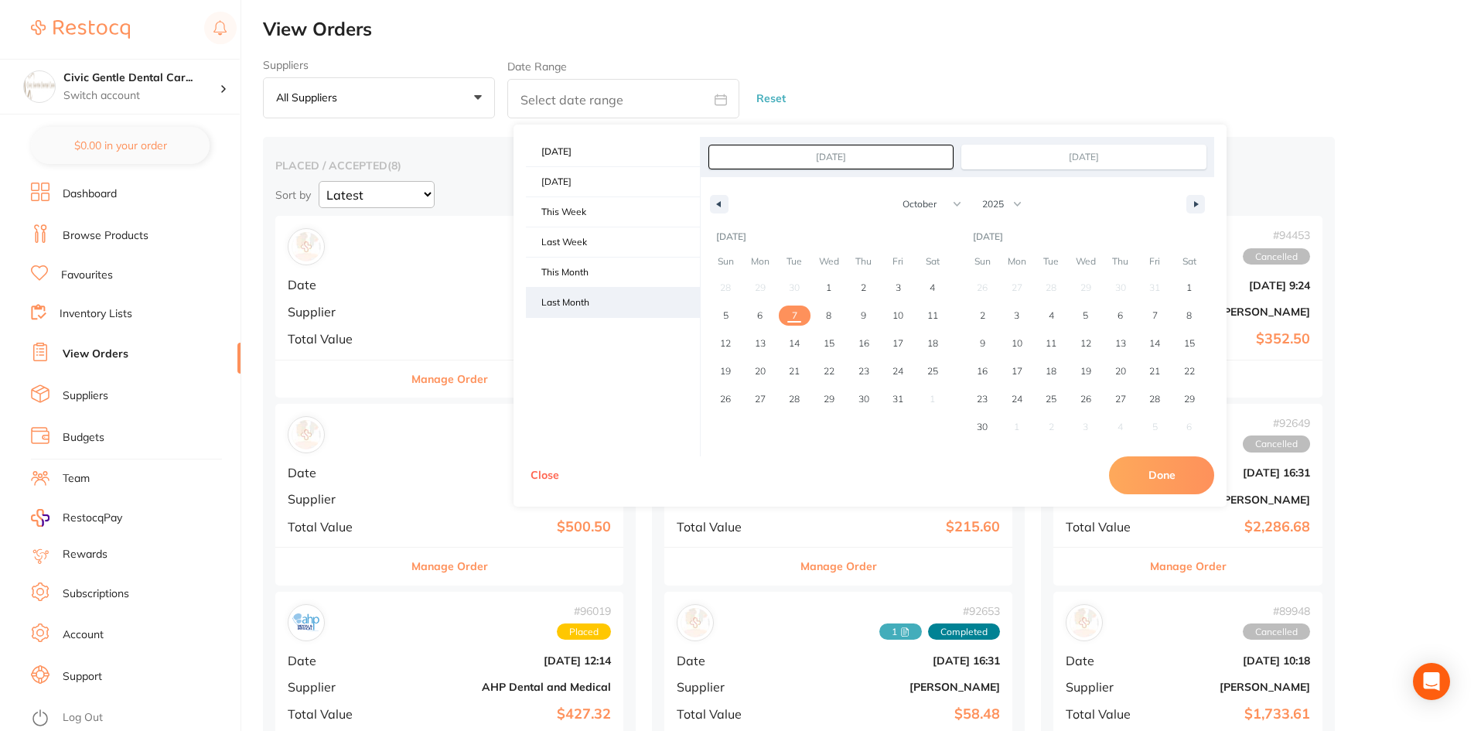
click at [620, 295] on span "Last Month" at bounding box center [613, 302] width 174 height 29
type input "Sep 1, 2025"
type input "Sep 30, 2025"
select select "8"
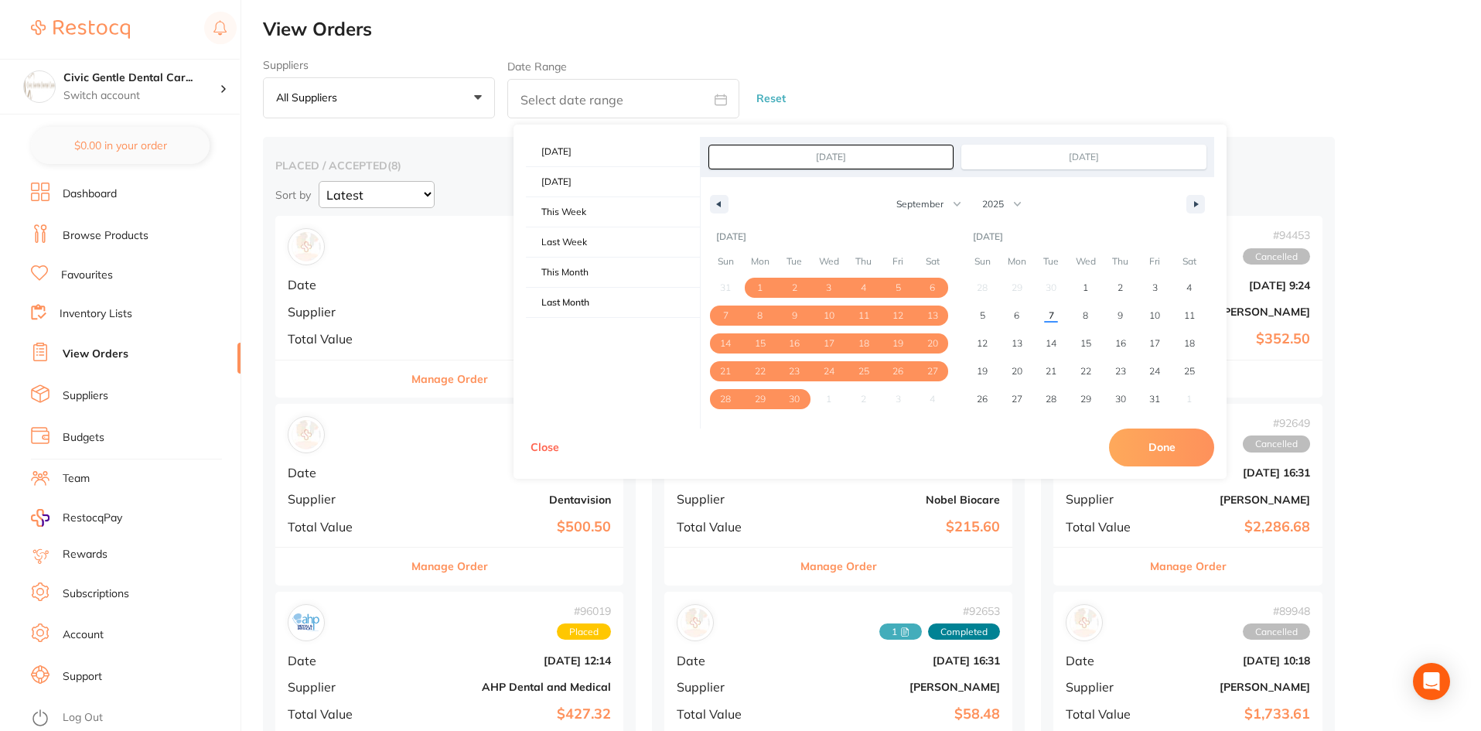
click at [1182, 452] on button "Done" at bounding box center [1161, 446] width 105 height 37
type input "[DATE] to [DATE]"
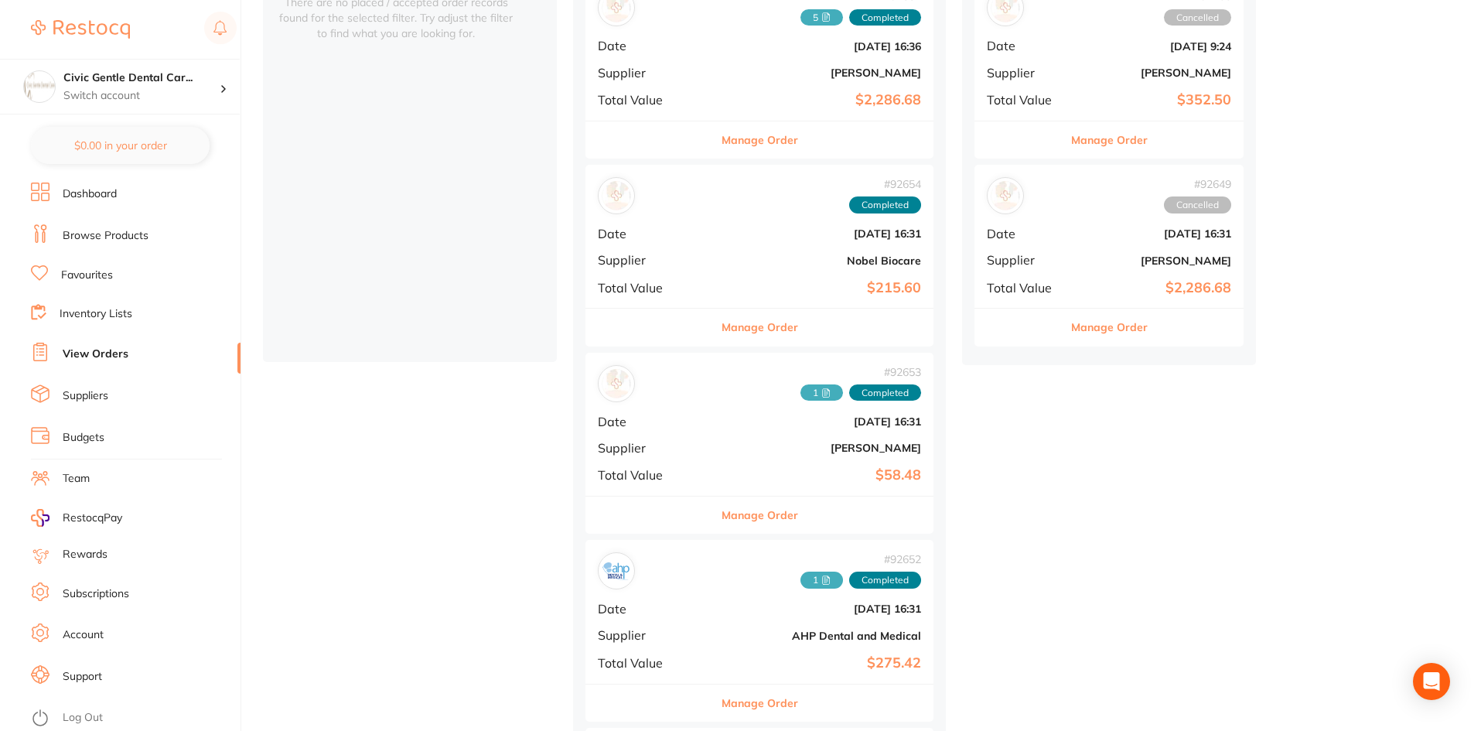
scroll to position [229, 0]
